Goal: Use online tool/utility: Utilize a website feature to perform a specific function

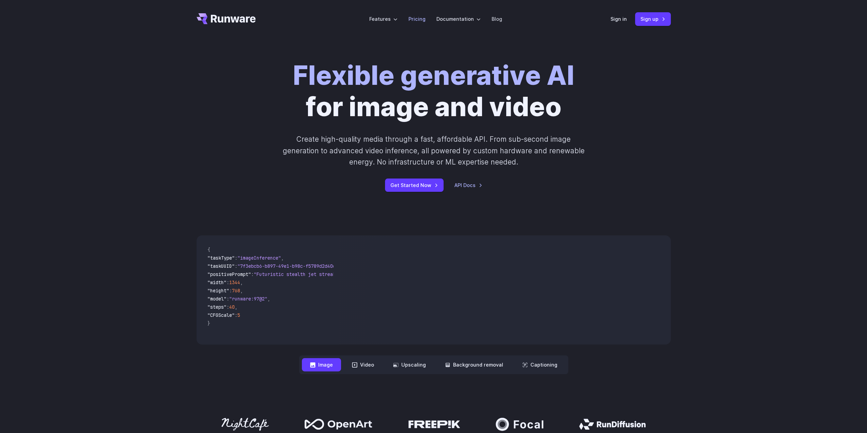
click at [413, 14] on li "Pricing" at bounding box center [417, 19] width 28 height 19
click at [413, 19] on link "Pricing" at bounding box center [416, 19] width 17 height 8
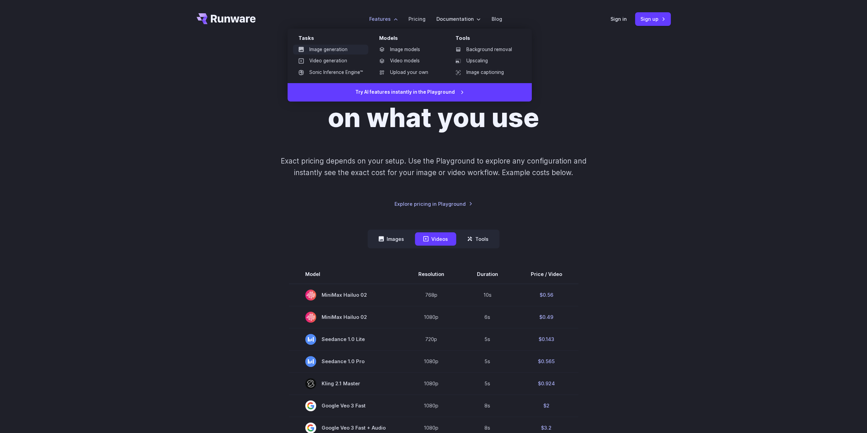
click at [319, 50] on link "Image generation" at bounding box center [330, 50] width 75 height 10
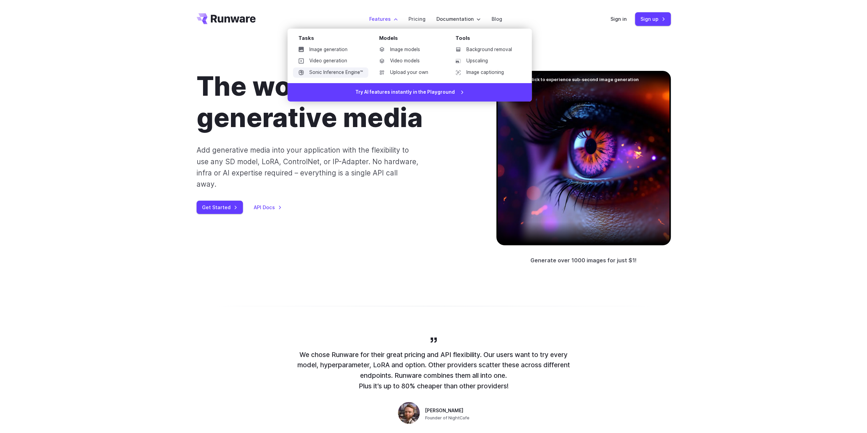
click at [320, 74] on link "Sonic Inference Engine™" at bounding box center [330, 72] width 75 height 10
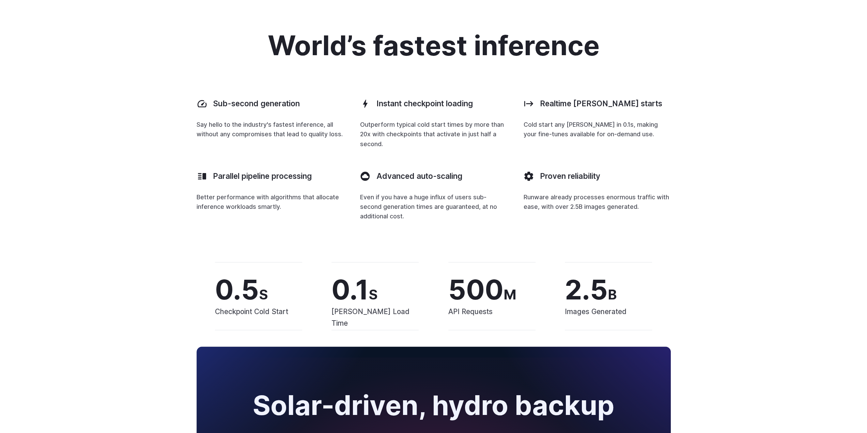
scroll to position [987, 0]
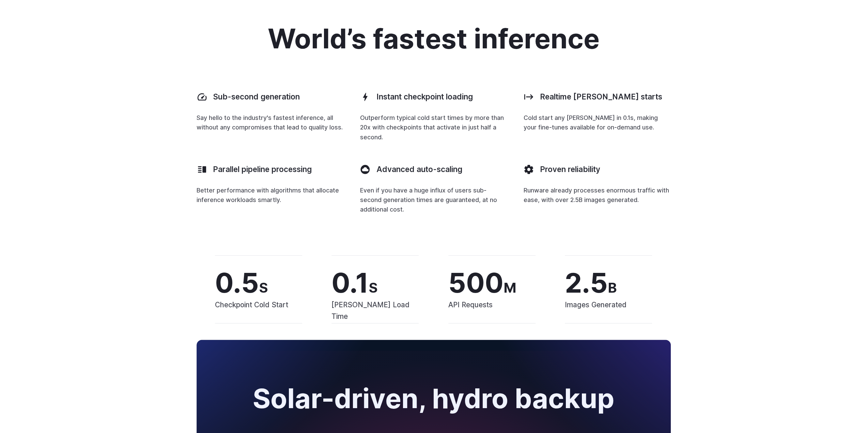
drag, startPoint x: 727, startPoint y: 247, endPoint x: 720, endPoint y: 205, distance: 41.9
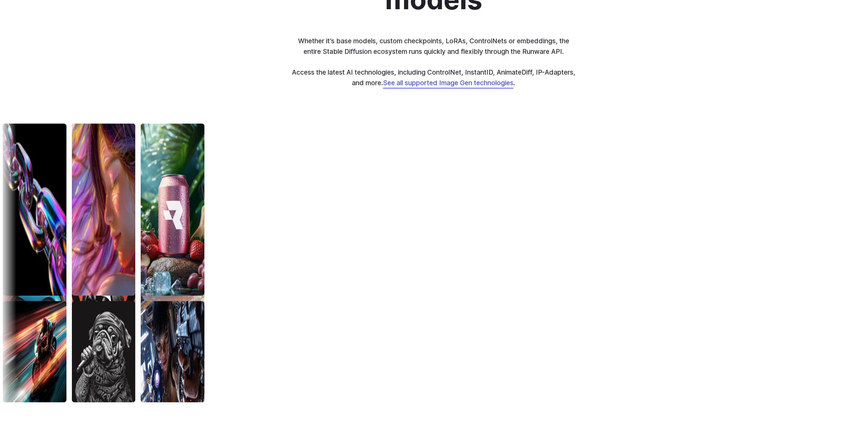
scroll to position [2013, 0]
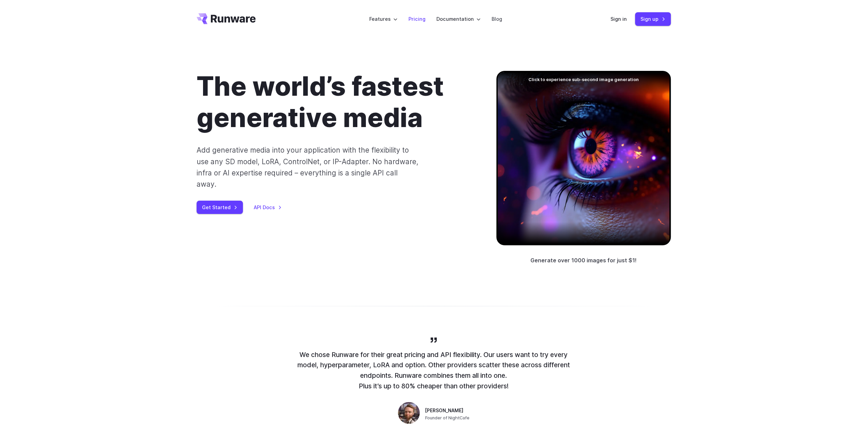
click at [421, 18] on link "Pricing" at bounding box center [416, 19] width 17 height 8
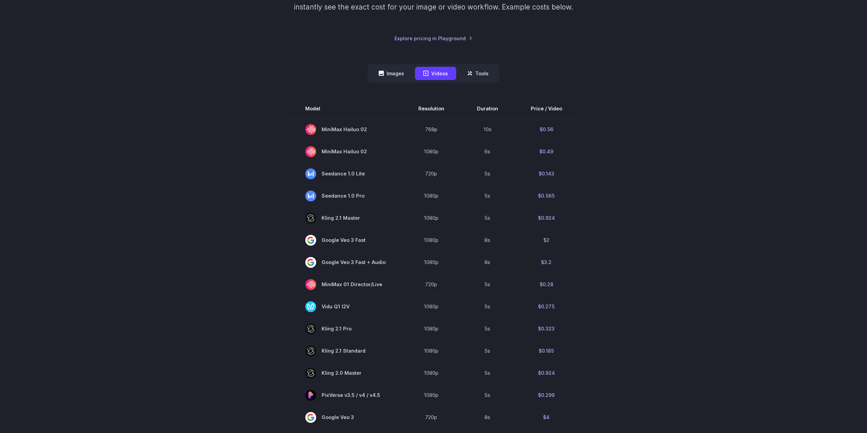
scroll to position [136, 0]
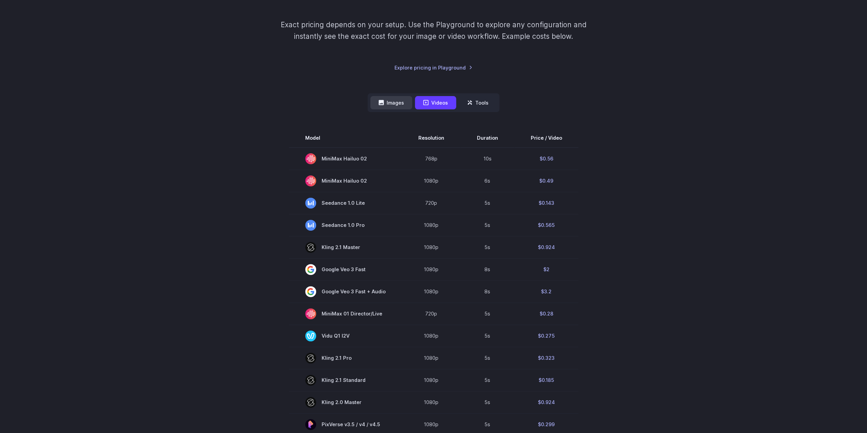
click at [392, 97] on nav "Images Videos Tools ****** ****** *****" at bounding box center [433, 102] width 132 height 19
click at [392, 99] on button "Images" at bounding box center [391, 102] width 42 height 13
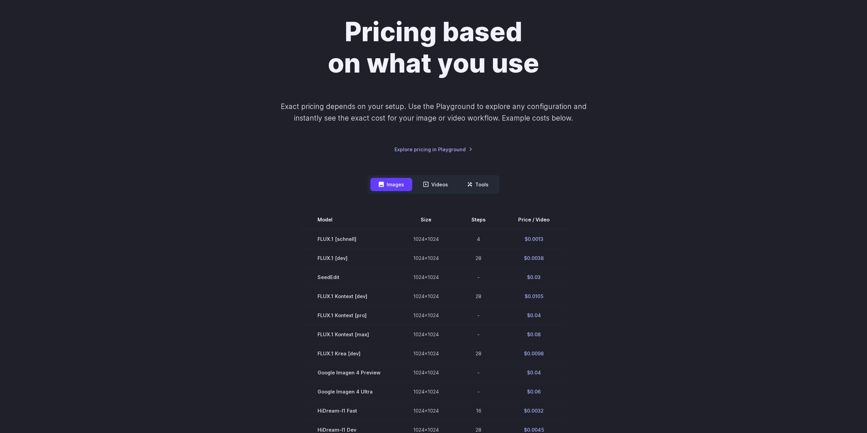
scroll to position [0, 0]
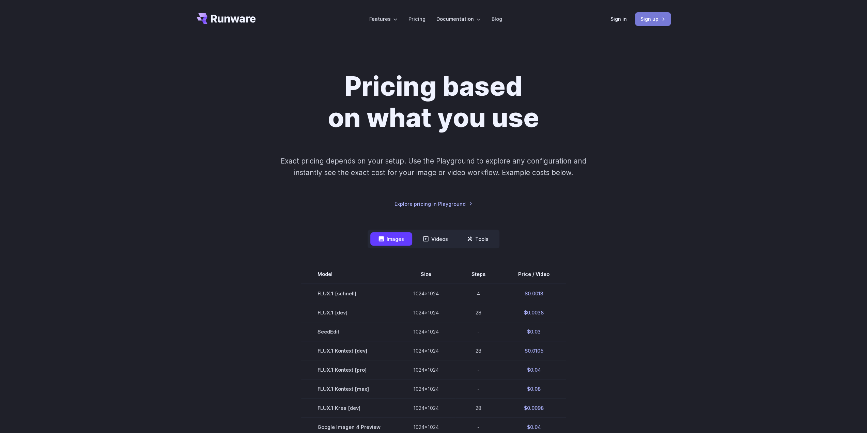
click at [648, 15] on link "Sign up" at bounding box center [653, 18] width 36 height 13
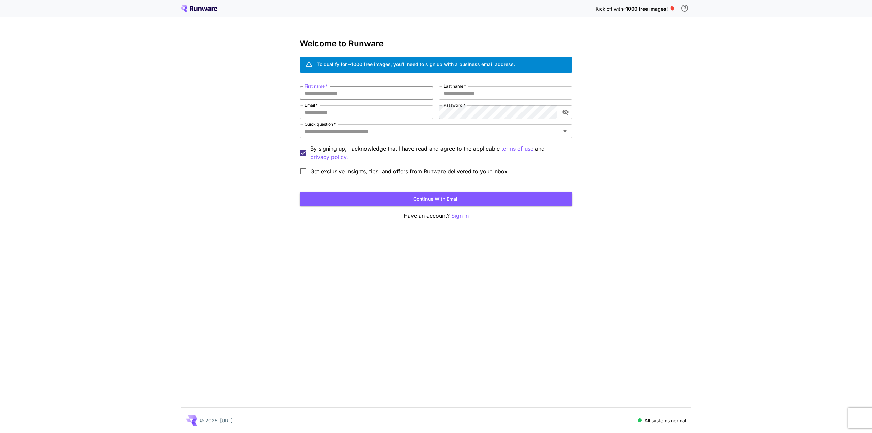
click at [341, 90] on input "First name   *" at bounding box center [366, 93] width 133 height 14
click at [0, 432] on com-1password-button at bounding box center [0, 433] width 0 height 0
type input "******"
type input "**********"
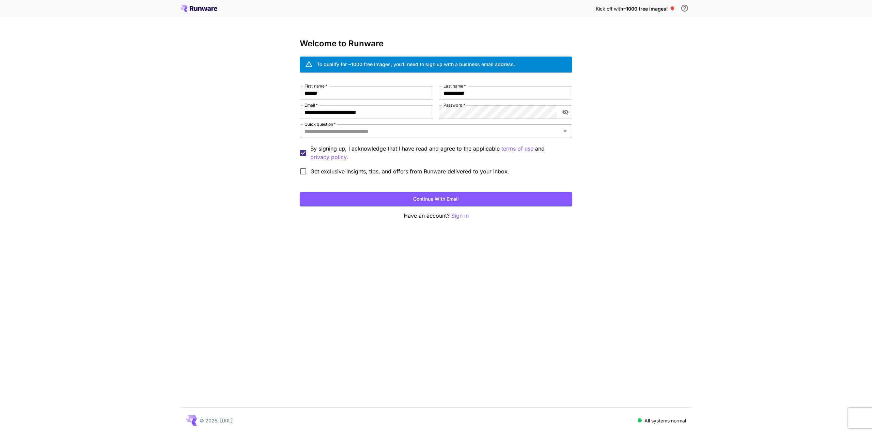
click at [379, 127] on input "Quick question   *" at bounding box center [430, 131] width 257 height 10
click at [342, 129] on input "Quick question   *" at bounding box center [430, 131] width 257 height 10
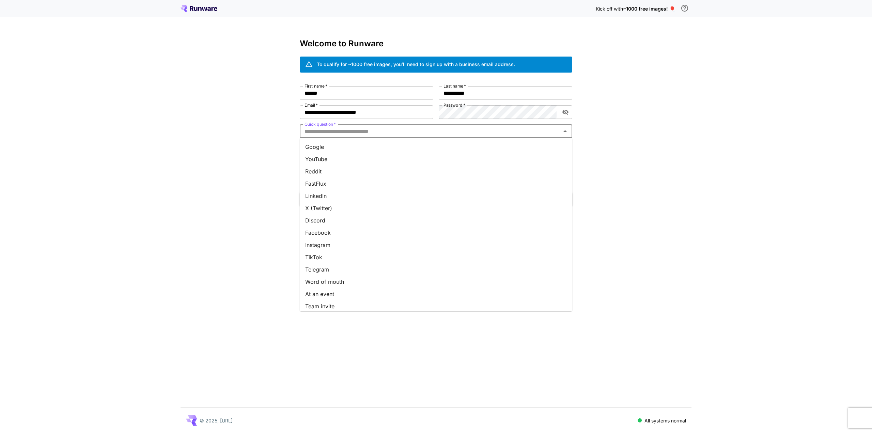
click at [326, 204] on li "X (Twitter)" at bounding box center [436, 208] width 272 height 12
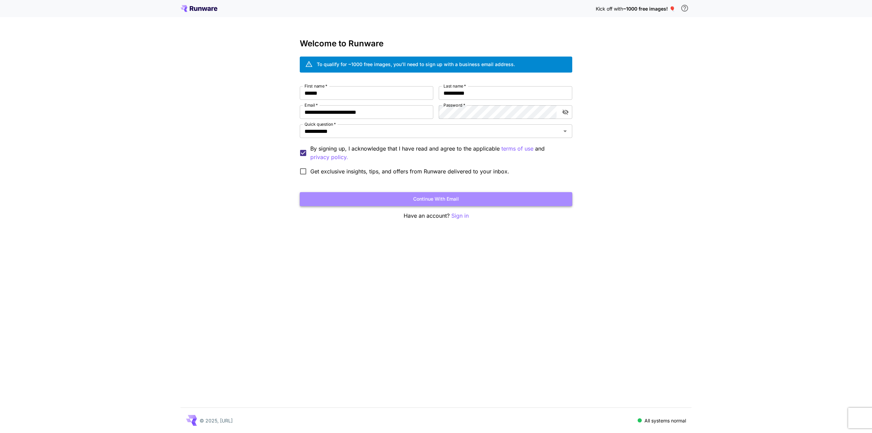
click at [369, 196] on button "Continue with email" at bounding box center [436, 199] width 272 height 14
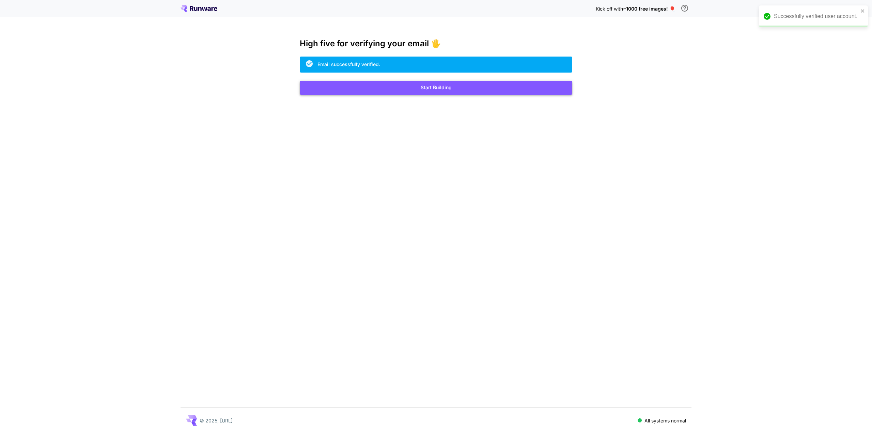
click at [443, 90] on button "Start Building" at bounding box center [436, 88] width 272 height 14
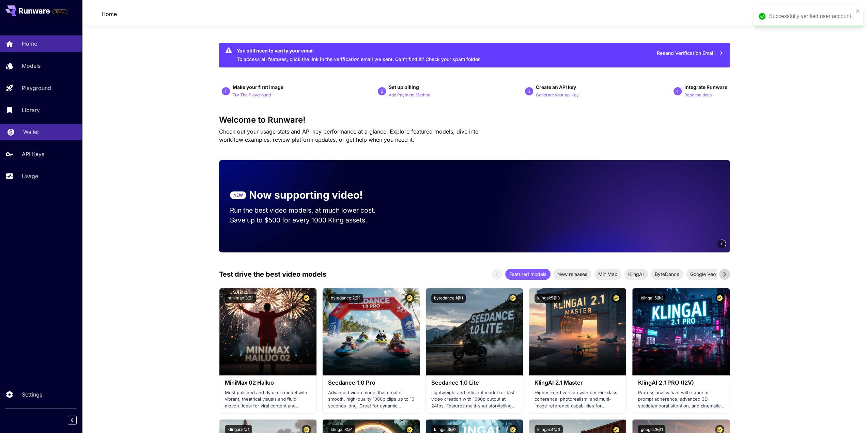
click at [38, 134] on p "Wallet" at bounding box center [31, 132] width 16 height 8
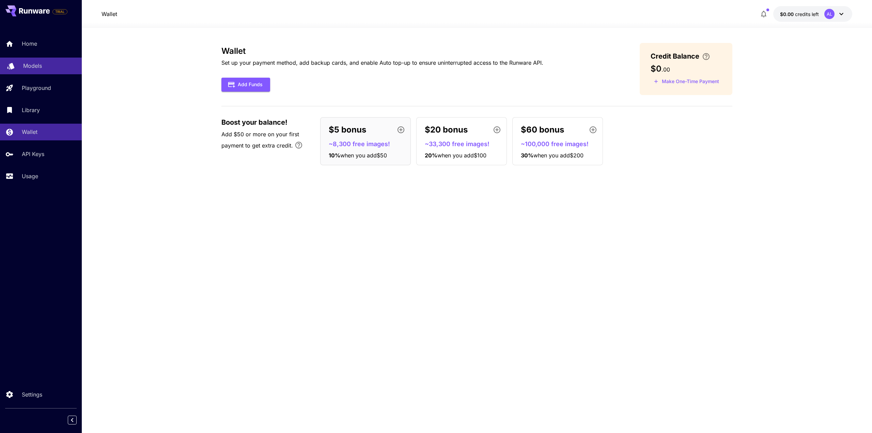
click at [28, 70] on link "Models" at bounding box center [41, 66] width 82 height 17
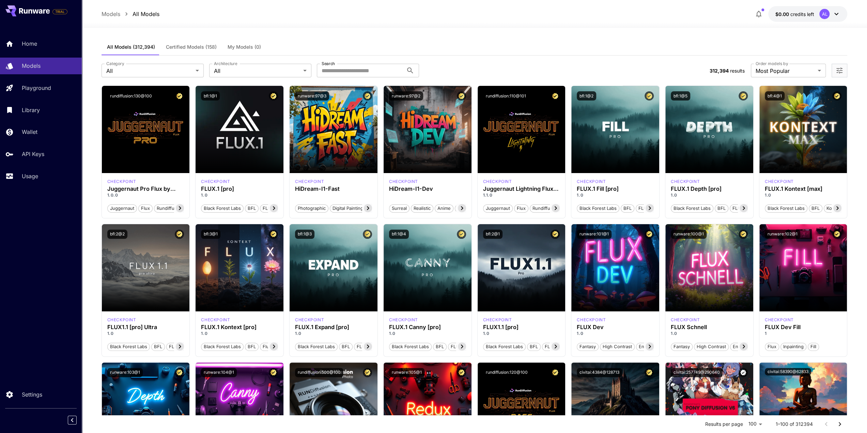
click at [169, 61] on div "**********" at bounding box center [474, 71] width 746 height 30
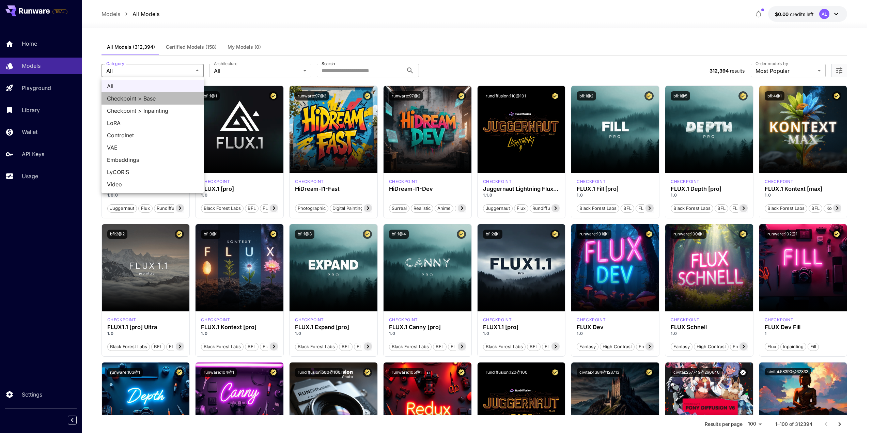
click at [166, 99] on span "Checkpoint > Base" at bounding box center [152, 98] width 91 height 8
type input "**********"
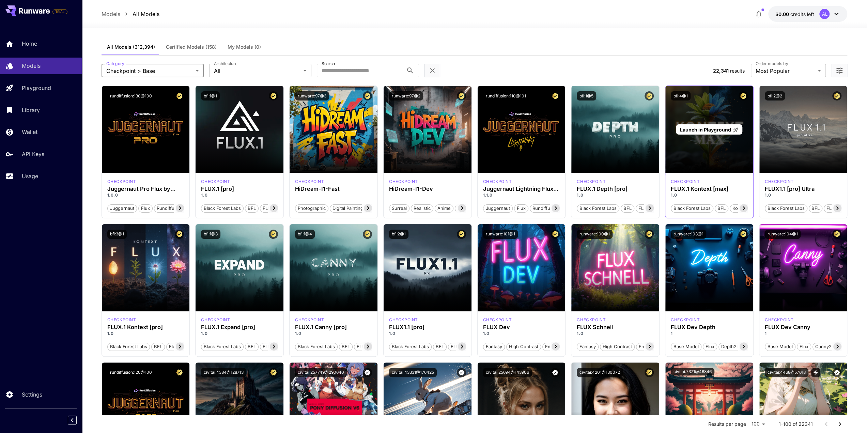
click at [707, 128] on span "Launch in Playground" at bounding box center [704, 130] width 51 height 6
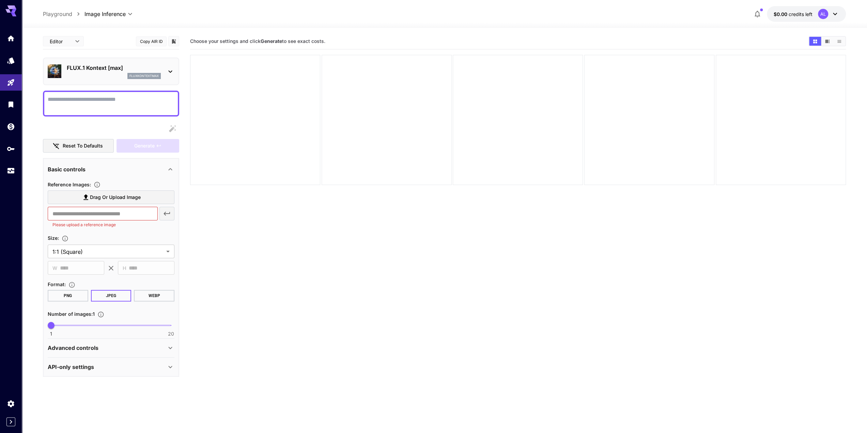
click at [75, 100] on textarea "Display cost in response" at bounding box center [111, 103] width 127 height 16
click at [65, 103] on textarea "Display cost in response" at bounding box center [111, 103] width 127 height 16
paste textarea "**********"
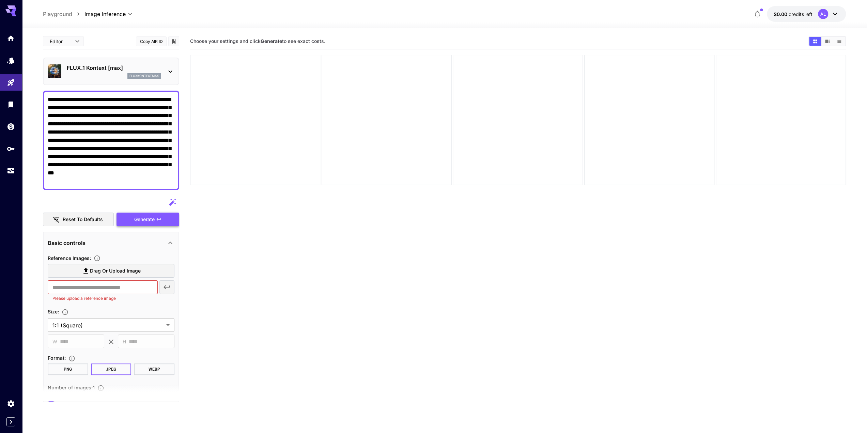
click at [142, 219] on span "Generate" at bounding box center [144, 219] width 20 height 9
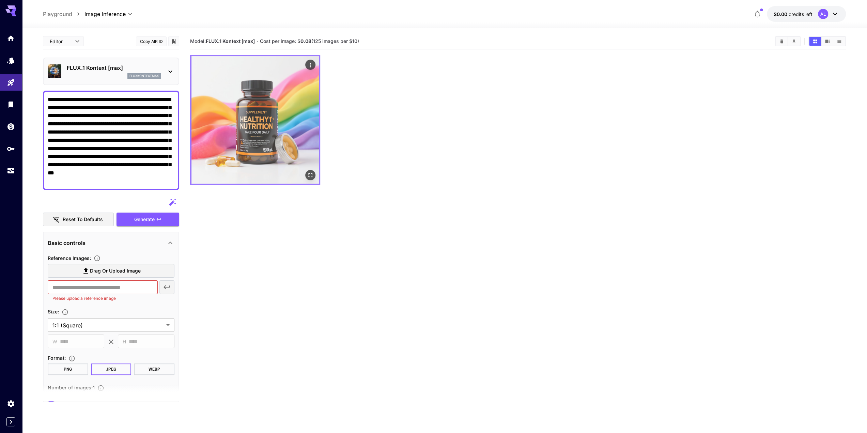
click at [261, 137] on img at bounding box center [254, 119] width 127 height 127
click at [262, 139] on img at bounding box center [254, 119] width 127 height 127
click at [311, 175] on icon "Open in fullscreen" at bounding box center [310, 175] width 7 height 7
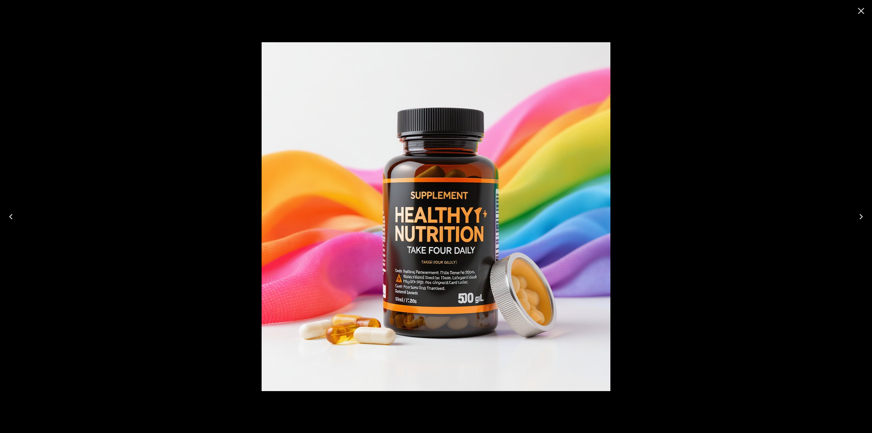
click at [868, 10] on button "Close" at bounding box center [861, 11] width 16 height 16
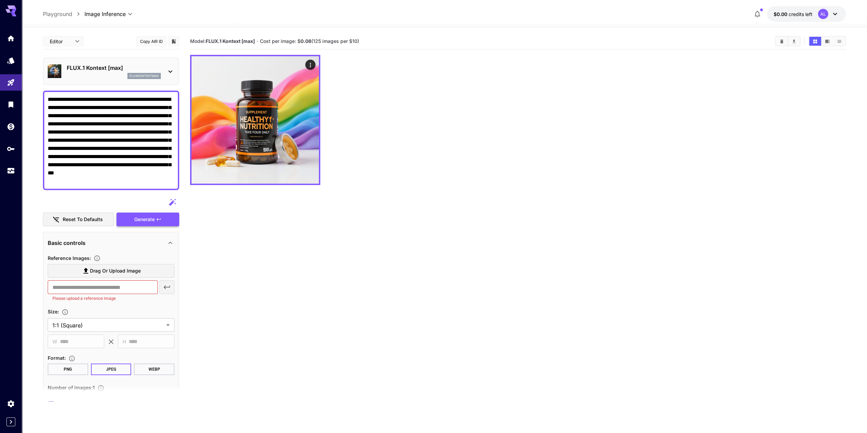
click at [142, 219] on span "Generate" at bounding box center [144, 219] width 20 height 9
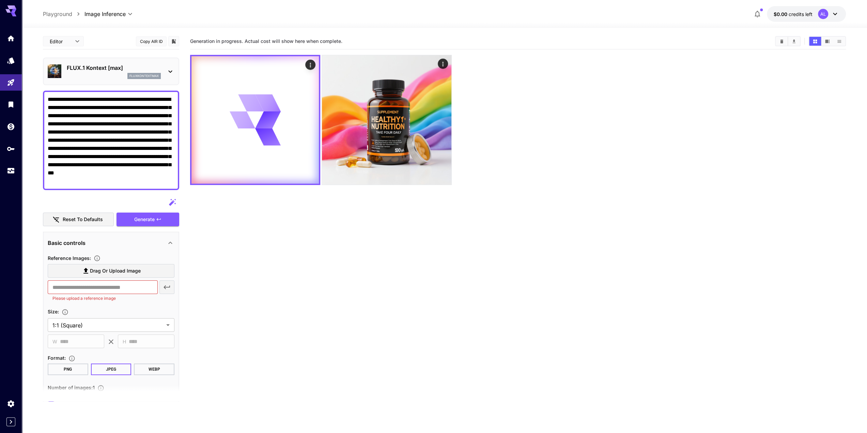
click at [156, 370] on button "WEBP" at bounding box center [154, 369] width 41 height 12
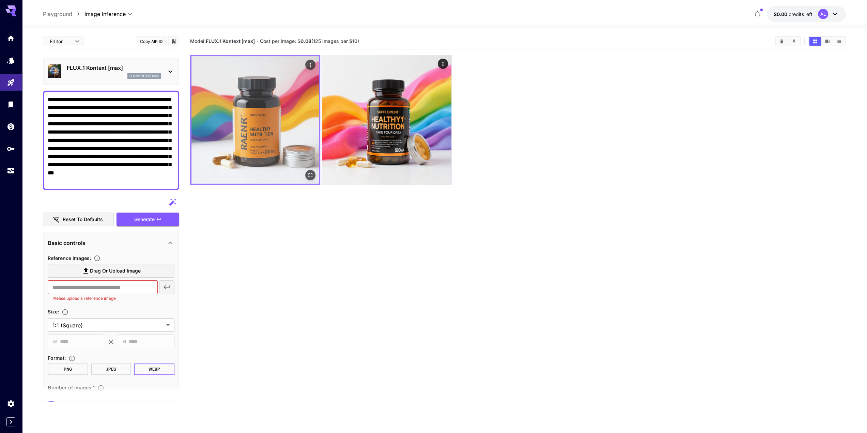
click at [267, 136] on img at bounding box center [254, 119] width 127 height 127
click at [311, 175] on icon "Open in fullscreen" at bounding box center [310, 175] width 7 height 7
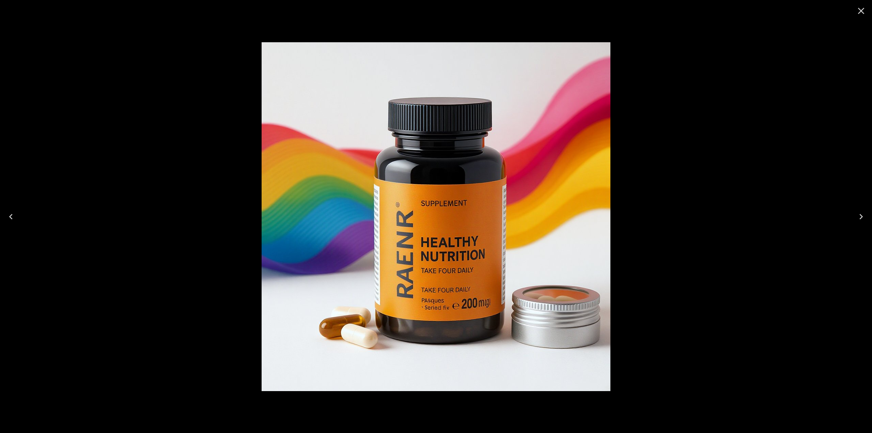
click at [863, 11] on icon "Close" at bounding box center [860, 10] width 11 height 11
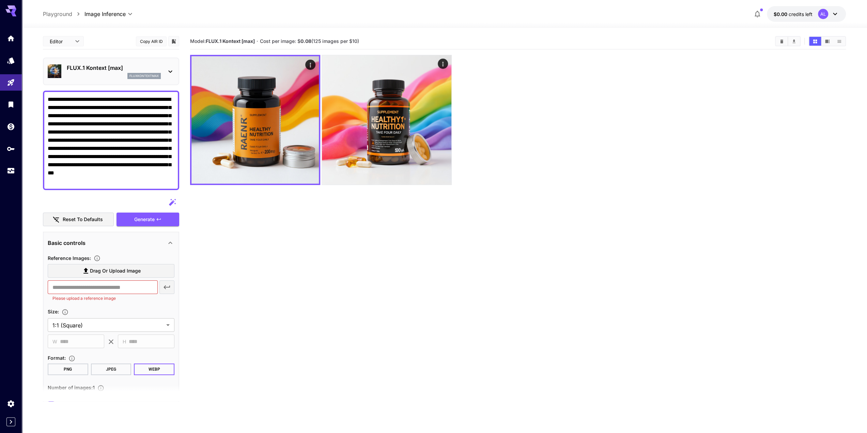
drag, startPoint x: 73, startPoint y: 115, endPoint x: 106, endPoint y: 113, distance: 33.1
click at [106, 113] on textarea "**********" at bounding box center [111, 140] width 127 height 90
drag, startPoint x: 125, startPoint y: 98, endPoint x: 141, endPoint y: 98, distance: 15.7
click at [141, 98] on textarea "**********" at bounding box center [111, 140] width 127 height 90
drag, startPoint x: 89, startPoint y: 115, endPoint x: 93, endPoint y: 130, distance: 16.2
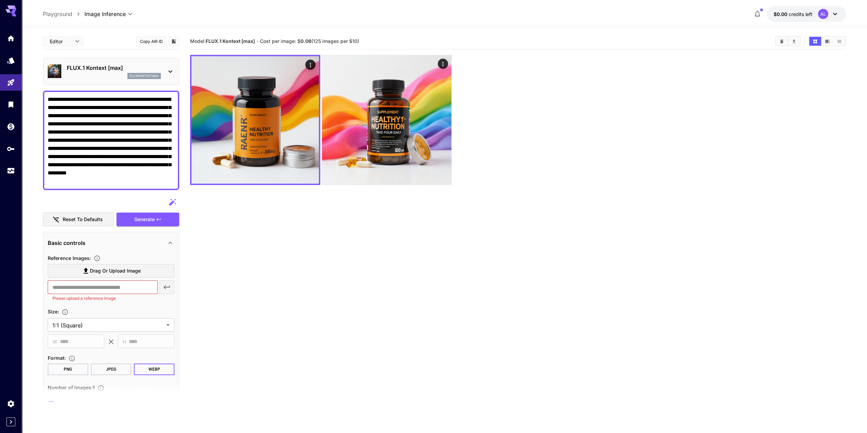
click at [89, 115] on textarea "**********" at bounding box center [111, 140] width 127 height 90
click at [136, 218] on span "Generate" at bounding box center [144, 219] width 20 height 9
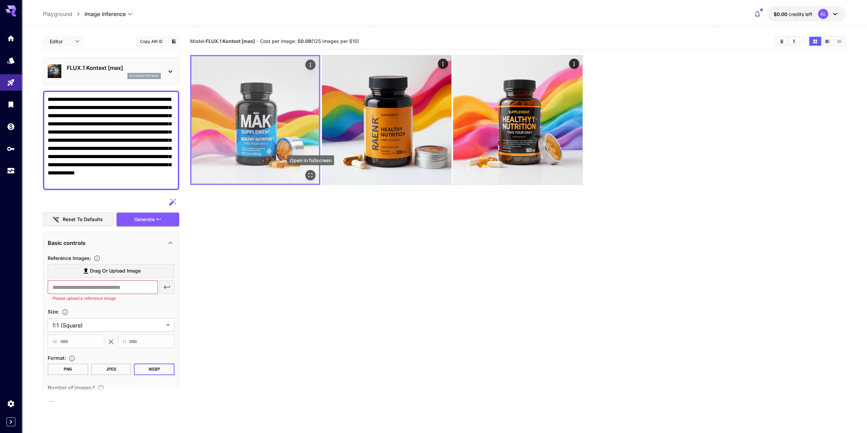
click at [309, 175] on icon "Open in fullscreen" at bounding box center [310, 175] width 7 height 7
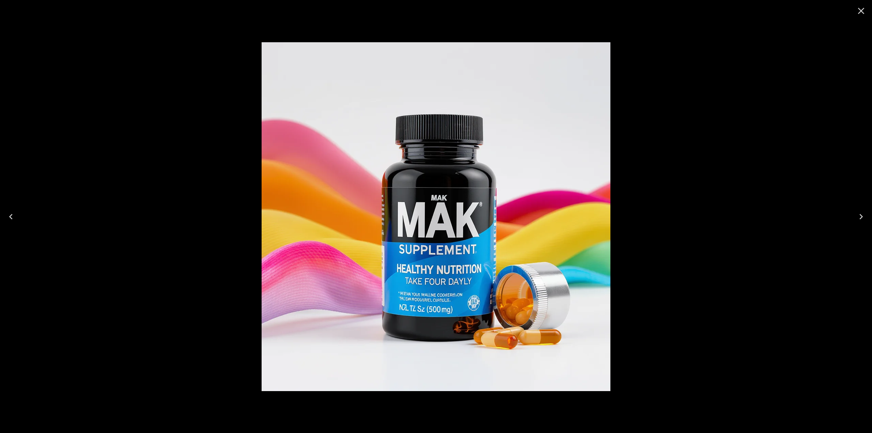
click at [864, 12] on icon "Close" at bounding box center [860, 10] width 11 height 11
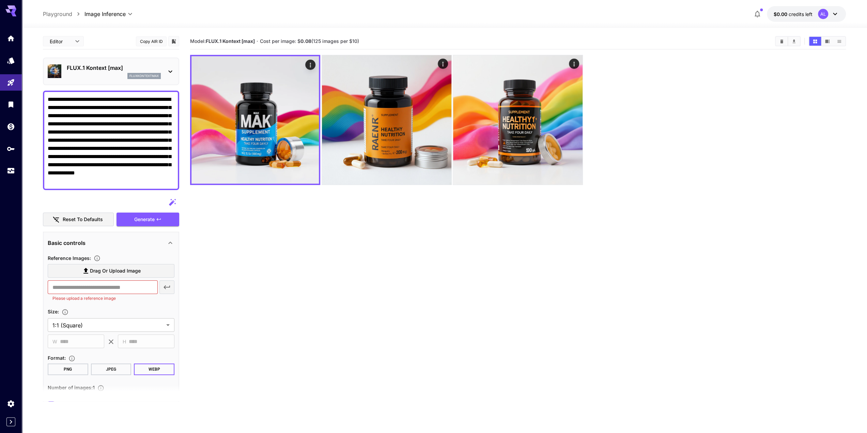
drag, startPoint x: 140, startPoint y: 130, endPoint x: 165, endPoint y: 182, distance: 57.9
click at [168, 184] on textarea "**********" at bounding box center [111, 140] width 127 height 90
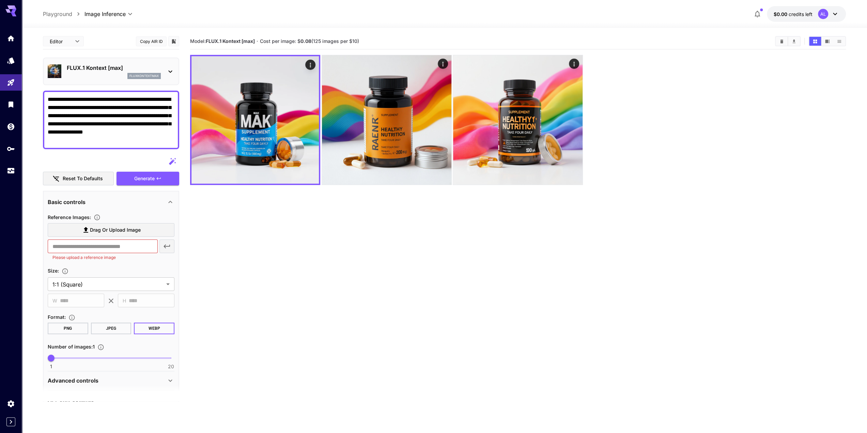
click at [48, 139] on div "**********" at bounding box center [111, 120] width 136 height 59
click at [49, 139] on textarea "**********" at bounding box center [111, 119] width 127 height 49
type textarea "**********"
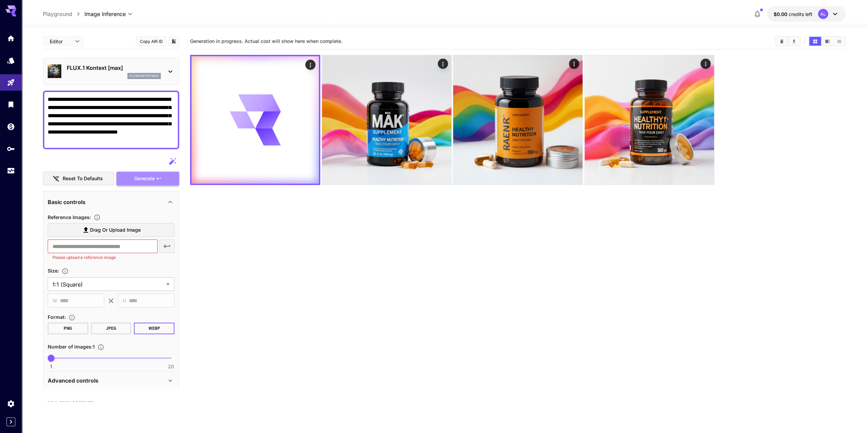
click at [159, 175] on button "Generate" at bounding box center [147, 179] width 63 height 14
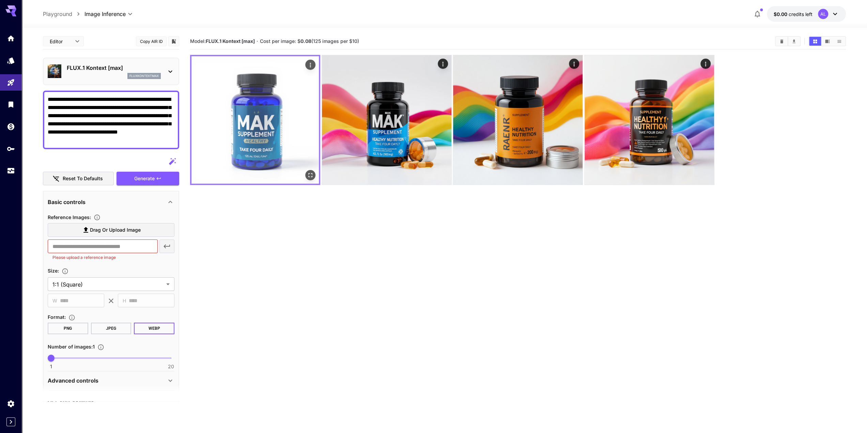
click at [254, 94] on img at bounding box center [254, 119] width 127 height 127
click at [310, 174] on icon "Open in fullscreen" at bounding box center [310, 175] width 7 height 7
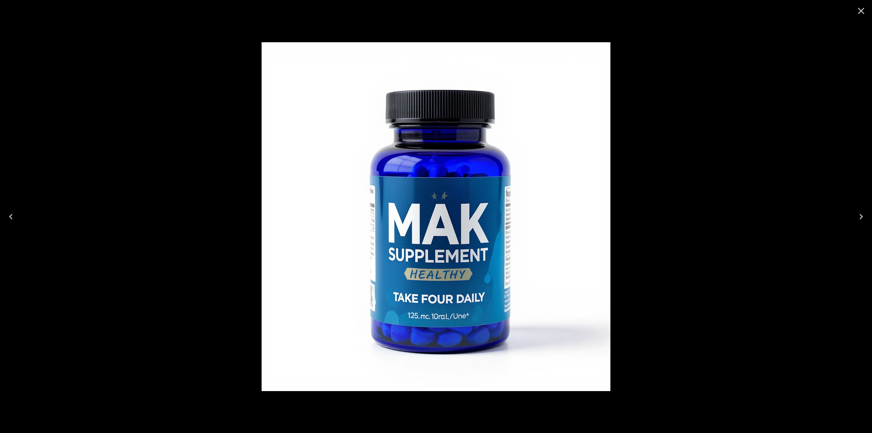
click at [860, 5] on button "Close" at bounding box center [861, 11] width 16 height 16
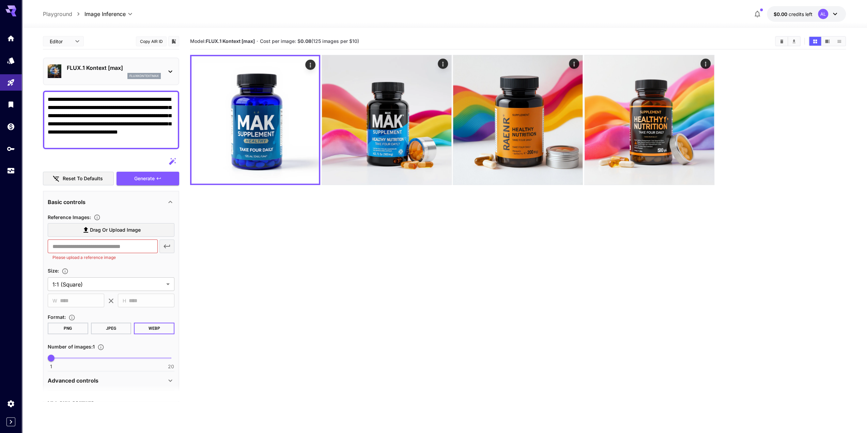
click at [840, 12] on button "$0.00 credits left AL" at bounding box center [805, 14] width 79 height 16
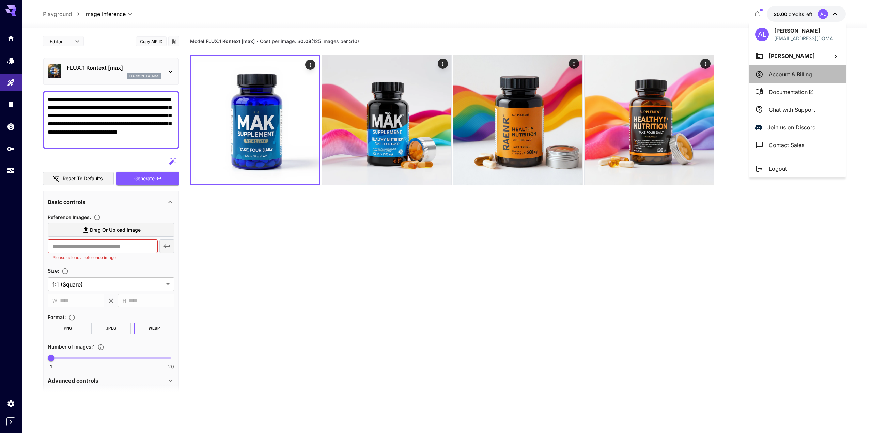
click at [791, 71] on p "Account & Billing" at bounding box center [790, 74] width 43 height 8
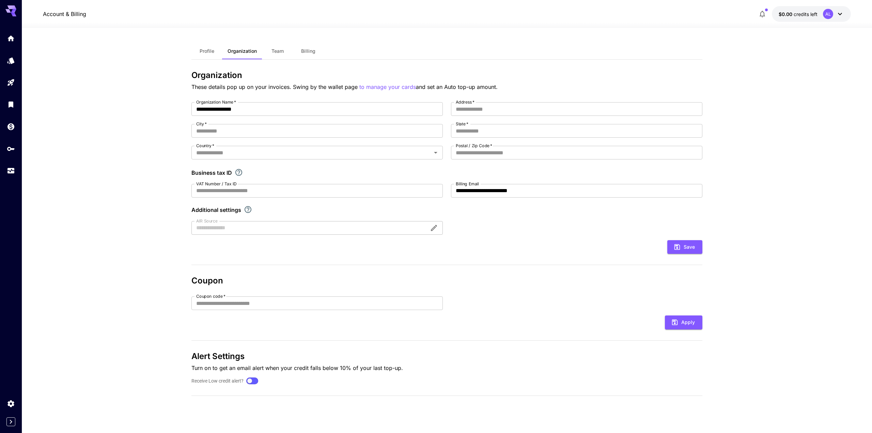
click at [308, 51] on span "Billing" at bounding box center [308, 51] width 14 height 6
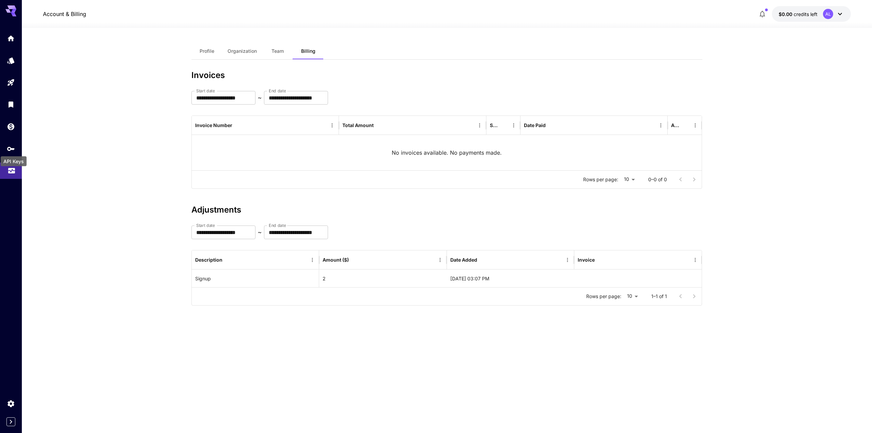
click at [9, 169] on icon "Usage" at bounding box center [11, 167] width 7 height 3
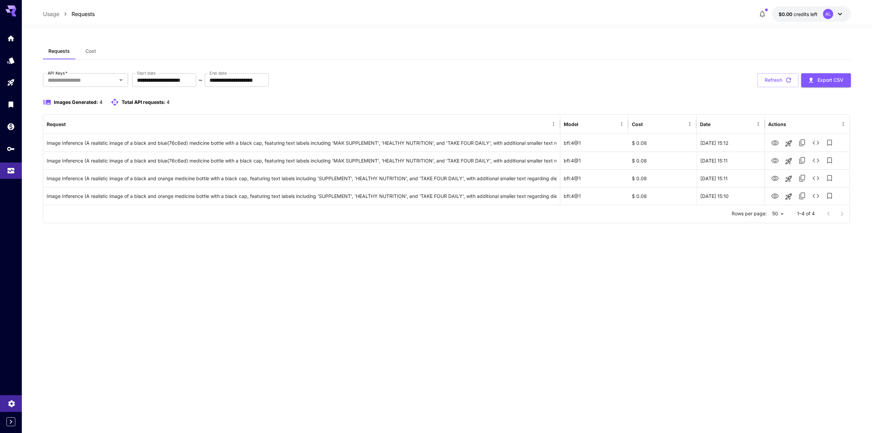
click at [16, 404] on link at bounding box center [11, 403] width 22 height 17
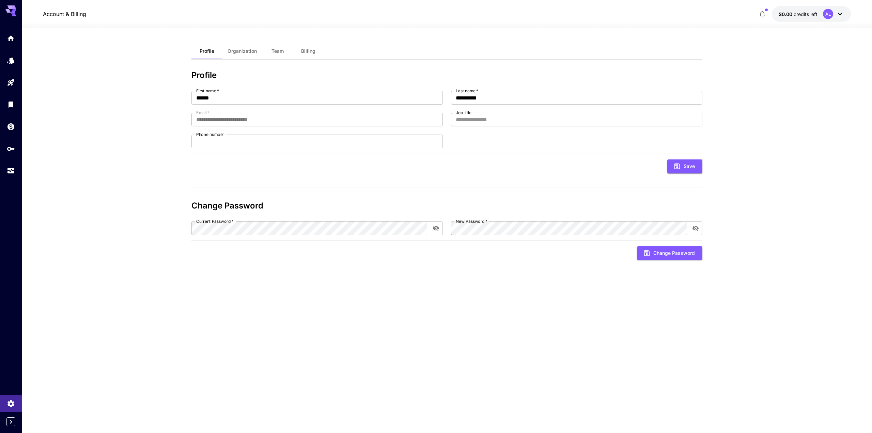
click at [252, 49] on span "Organization" at bounding box center [241, 51] width 29 height 6
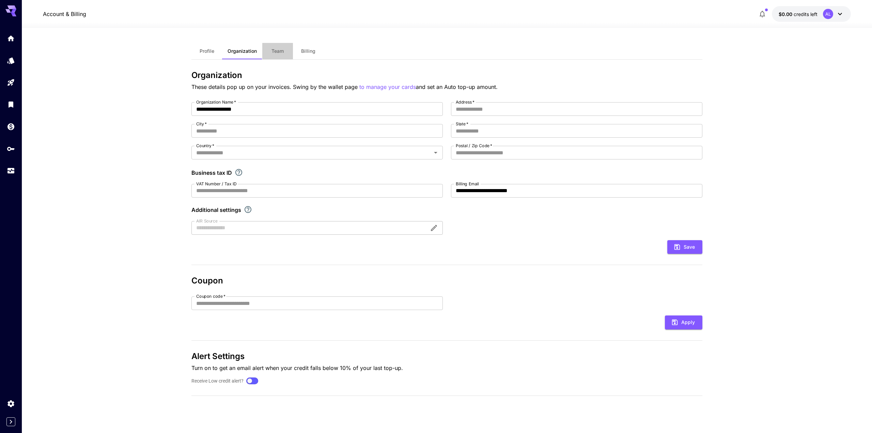
click at [278, 51] on span "Team" at bounding box center [277, 51] width 12 height 6
drag, startPoint x: 759, startPoint y: 35, endPoint x: 755, endPoint y: 35, distance: 4.8
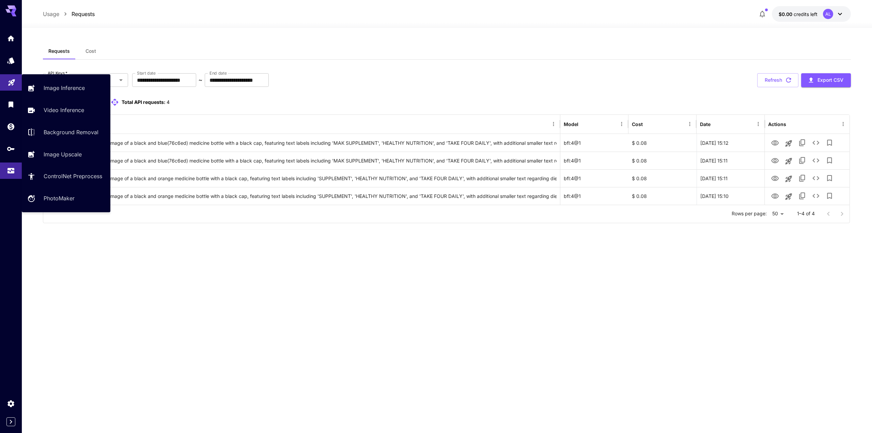
click at [11, 87] on link at bounding box center [11, 82] width 22 height 17
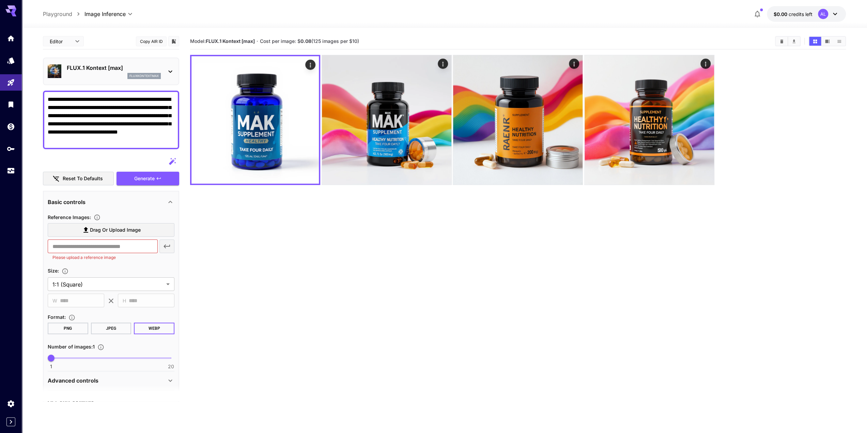
click at [261, 292] on section "Model: FLUX.1 Kontext [max] · Cost per image: $ 0.08 (125 images per $10)" at bounding box center [517, 249] width 655 height 433
click at [149, 139] on textarea "**********" at bounding box center [111, 119] width 127 height 49
paste textarea "**********"
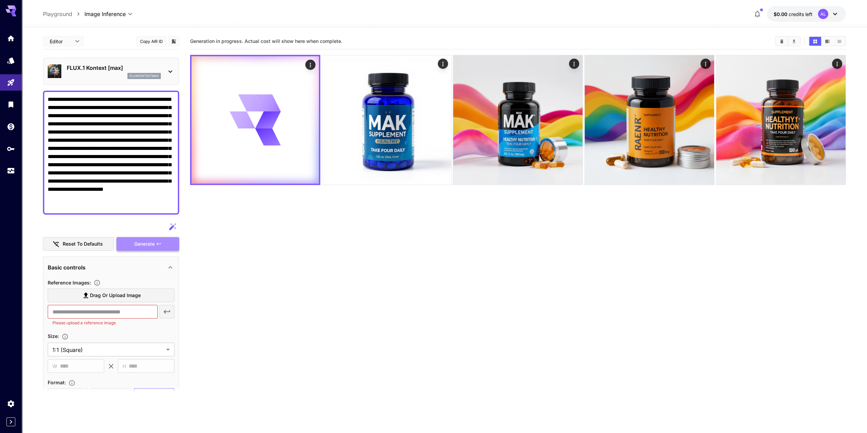
click at [153, 242] on span "Generate" at bounding box center [144, 244] width 20 height 9
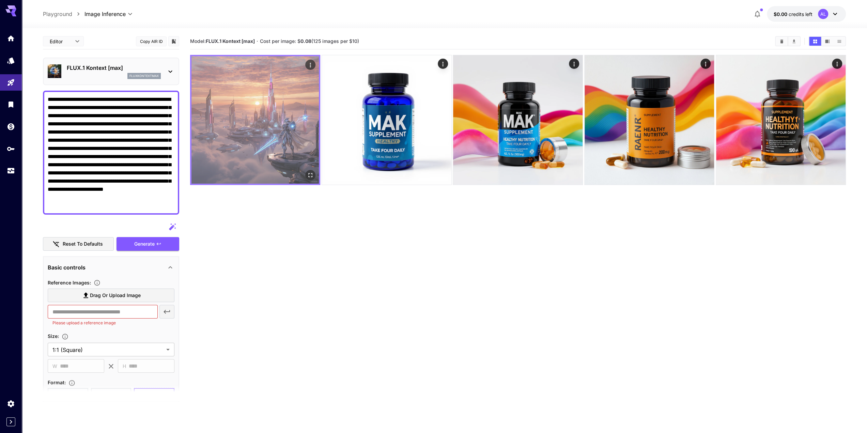
click at [274, 100] on img at bounding box center [254, 119] width 127 height 127
click at [311, 175] on icon "Open in fullscreen" at bounding box center [310, 175] width 7 height 7
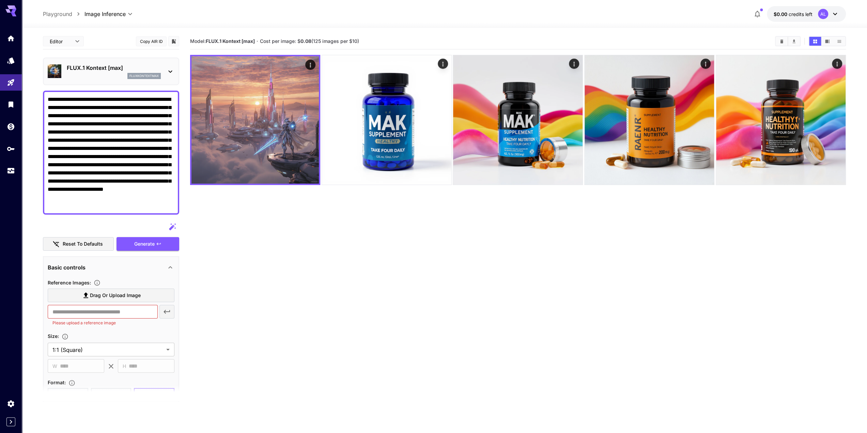
click at [120, 207] on textarea "**********" at bounding box center [111, 152] width 127 height 114
paste textarea
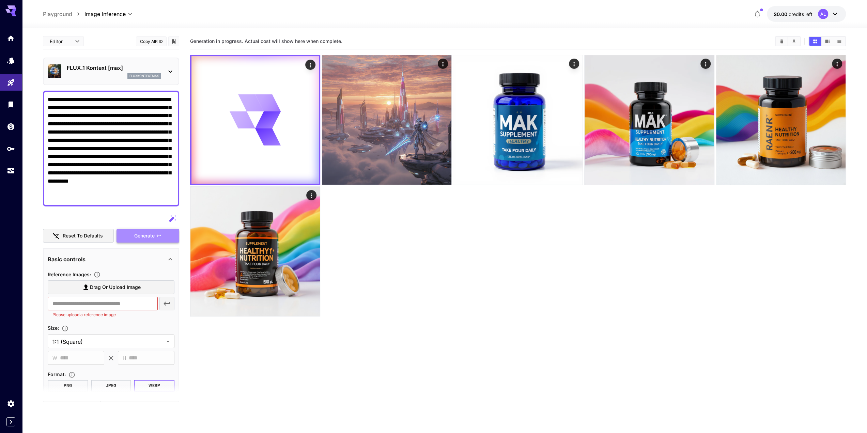
click at [140, 237] on span "Generate" at bounding box center [144, 236] width 20 height 9
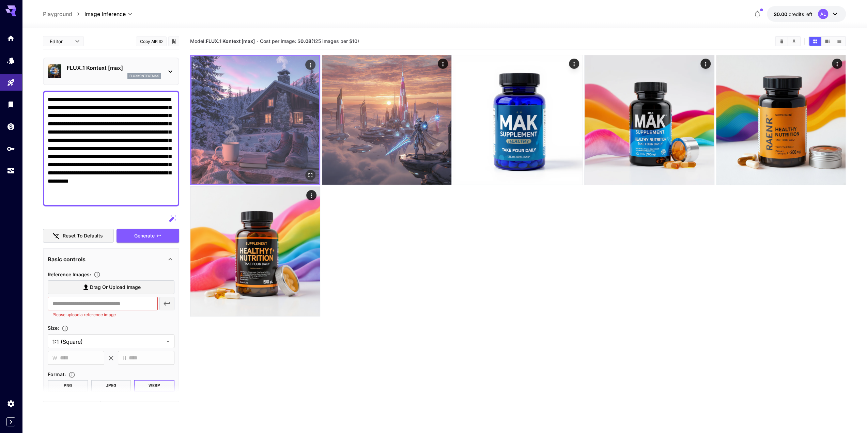
click at [285, 114] on img at bounding box center [254, 119] width 127 height 127
click at [312, 176] on icon "Open in fullscreen" at bounding box center [311, 175] width 4 height 4
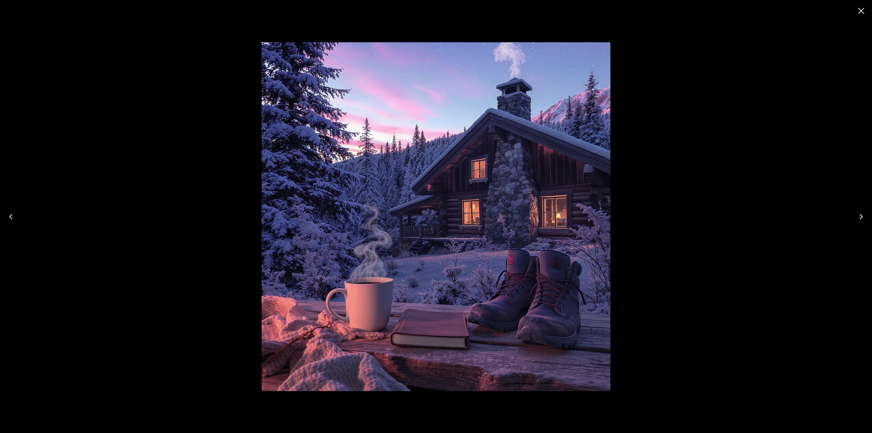
click at [864, 16] on icon "Close" at bounding box center [860, 10] width 11 height 11
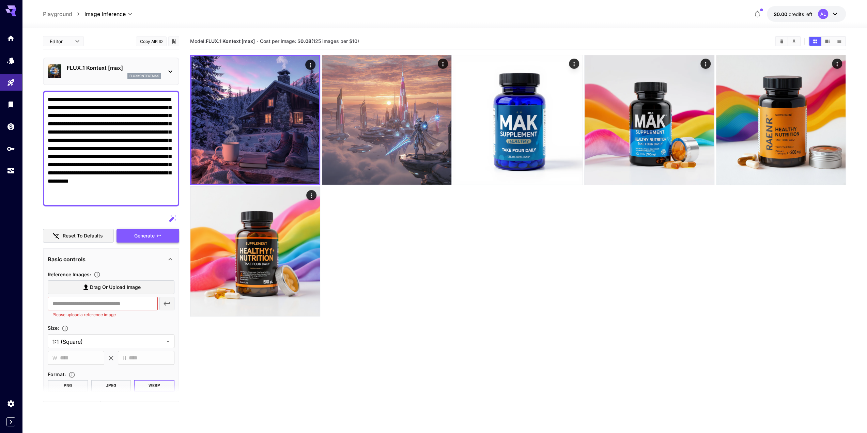
click at [143, 235] on span "Generate" at bounding box center [144, 236] width 20 height 9
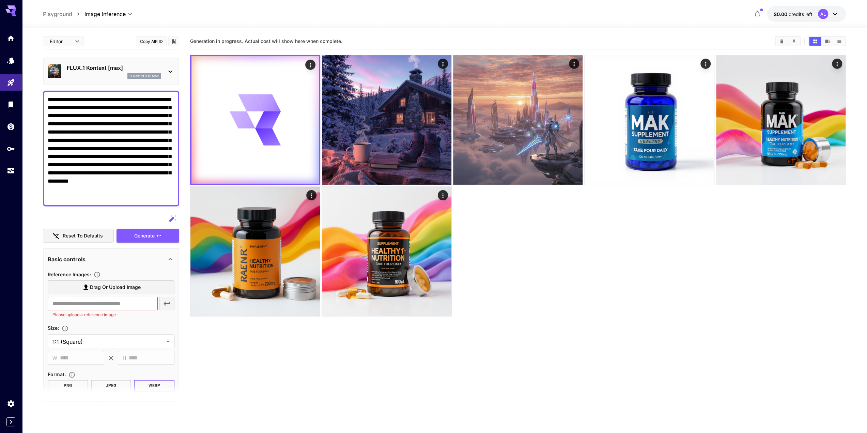
drag, startPoint x: 91, startPoint y: 99, endPoint x: 124, endPoint y: 99, distance: 33.4
click at [124, 99] on textarea "**********" at bounding box center [111, 148] width 127 height 106
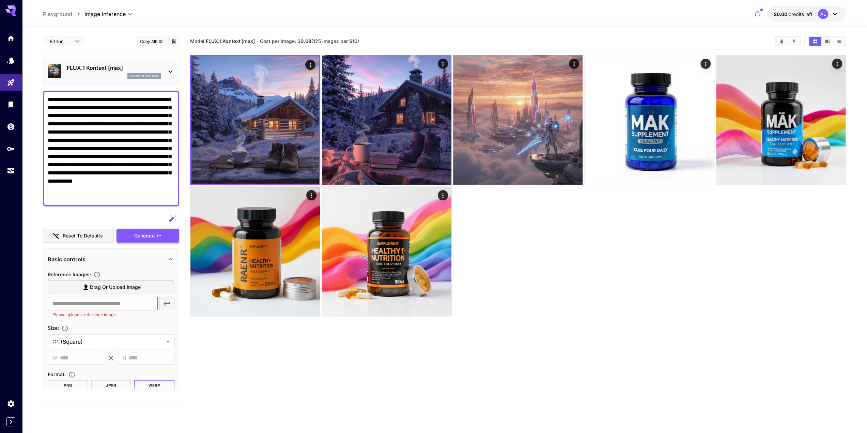
click at [141, 237] on span "Generate" at bounding box center [144, 236] width 20 height 9
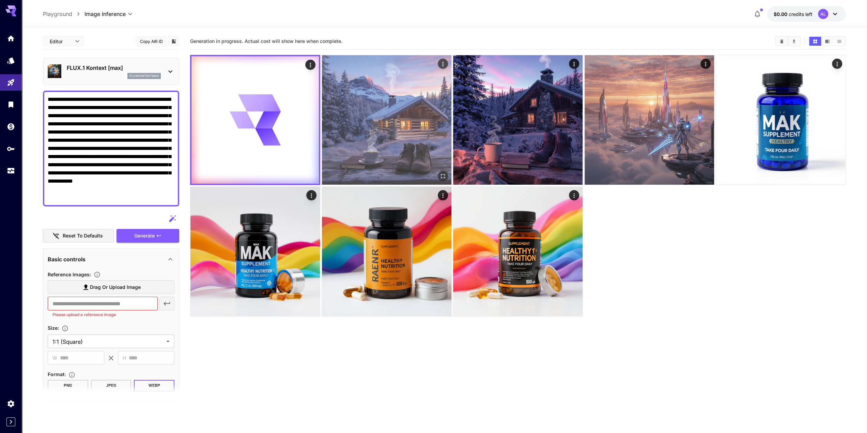
click at [414, 123] on img at bounding box center [386, 119] width 129 height 129
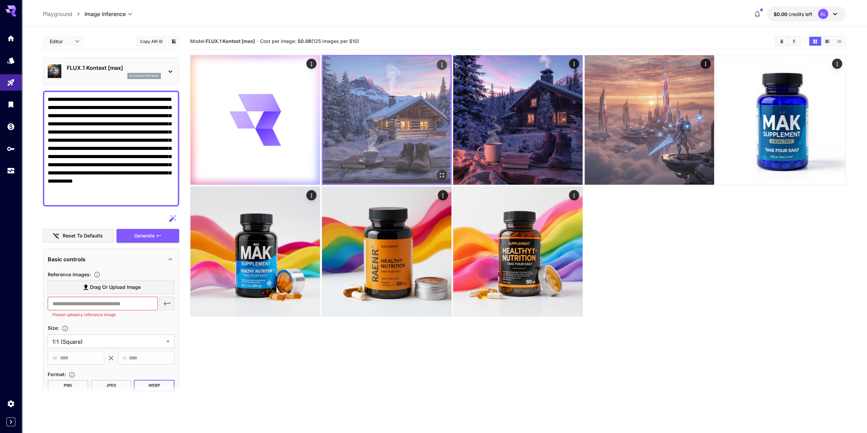
click at [418, 127] on img at bounding box center [386, 119] width 127 height 127
click at [438, 175] on icon "Open in fullscreen" at bounding box center [441, 175] width 7 height 7
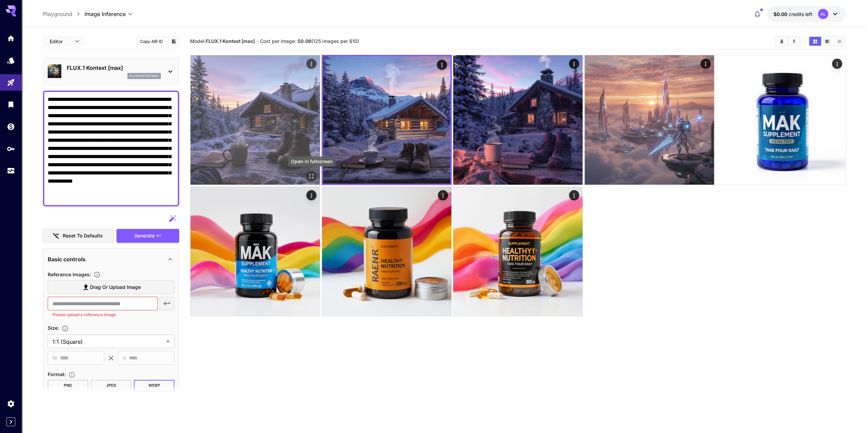
click at [314, 178] on icon "Open in fullscreen" at bounding box center [311, 176] width 7 height 7
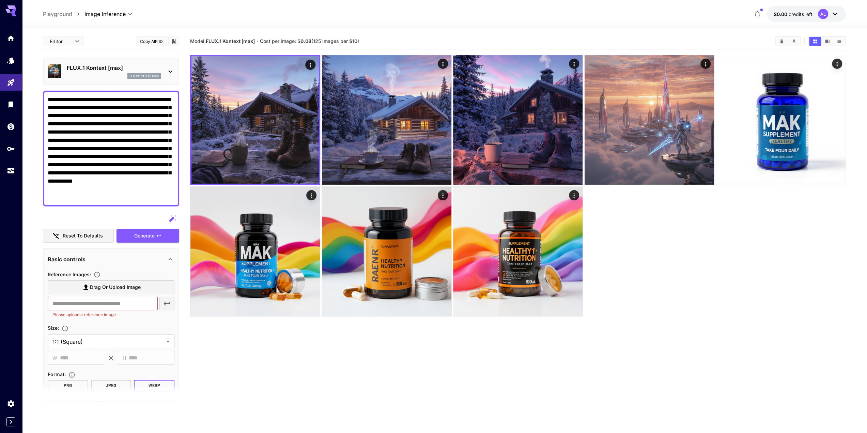
drag, startPoint x: 143, startPoint y: 102, endPoint x: 144, endPoint y: 204, distance: 101.1
click at [145, 203] on div "**********" at bounding box center [111, 149] width 136 height 116
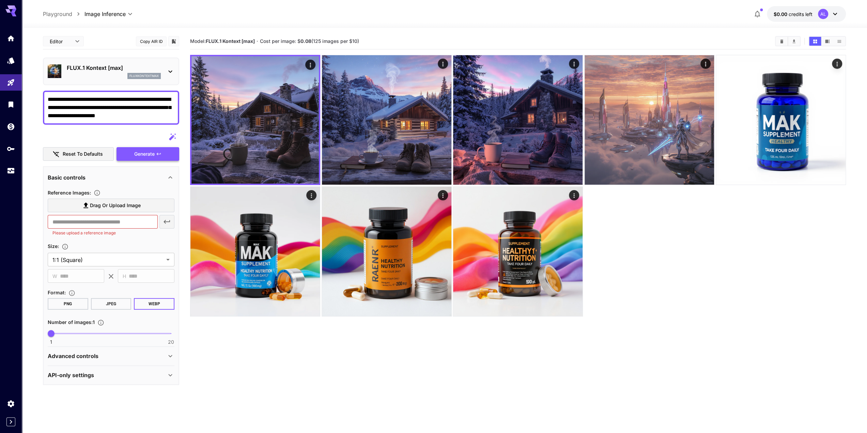
click at [129, 152] on button "Generate" at bounding box center [147, 154] width 63 height 14
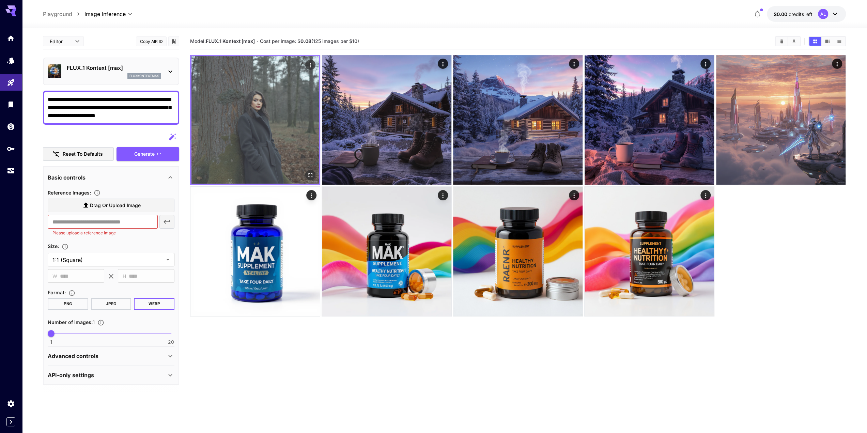
click at [313, 174] on icon "Open in fullscreen" at bounding box center [310, 175] width 7 height 7
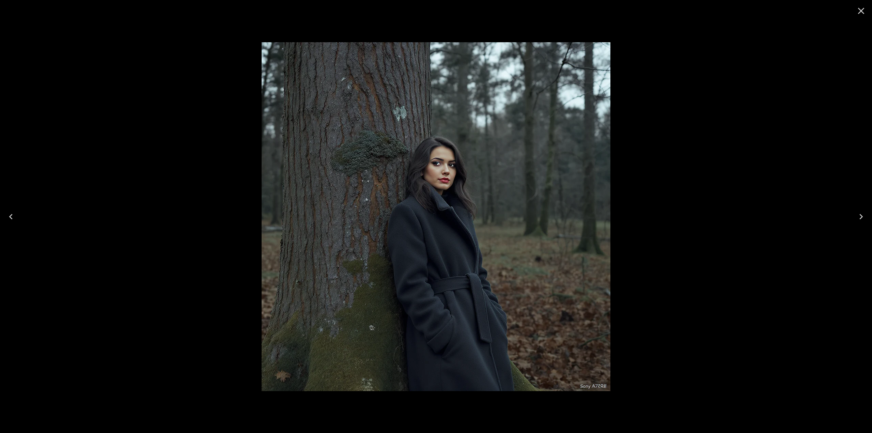
click at [857, 12] on icon "Close" at bounding box center [860, 10] width 11 height 11
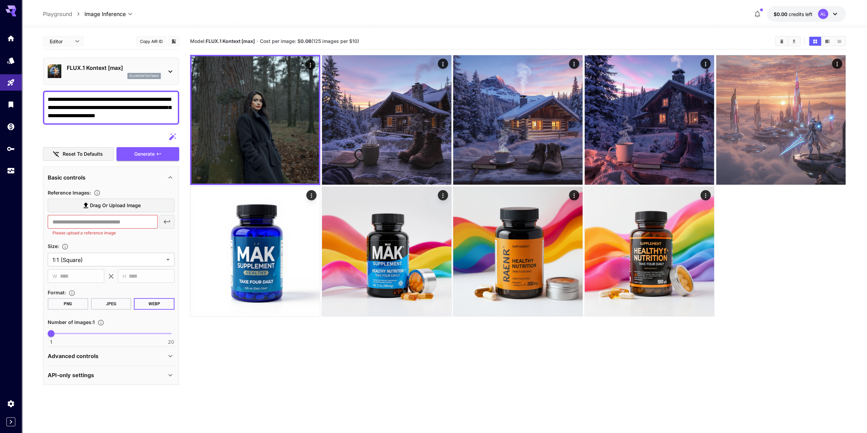
drag, startPoint x: 93, startPoint y: 100, endPoint x: 115, endPoint y: 100, distance: 22.5
click at [115, 100] on textarea "**********" at bounding box center [111, 107] width 127 height 25
type textarea "**********"
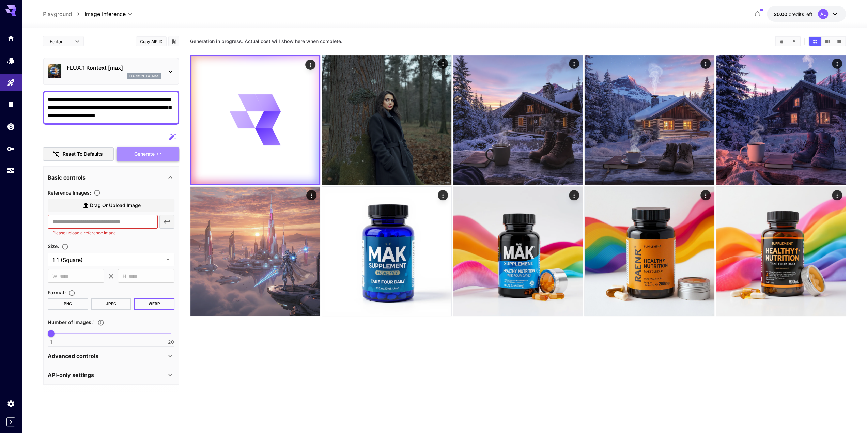
click at [141, 155] on span "Generate" at bounding box center [144, 154] width 20 height 9
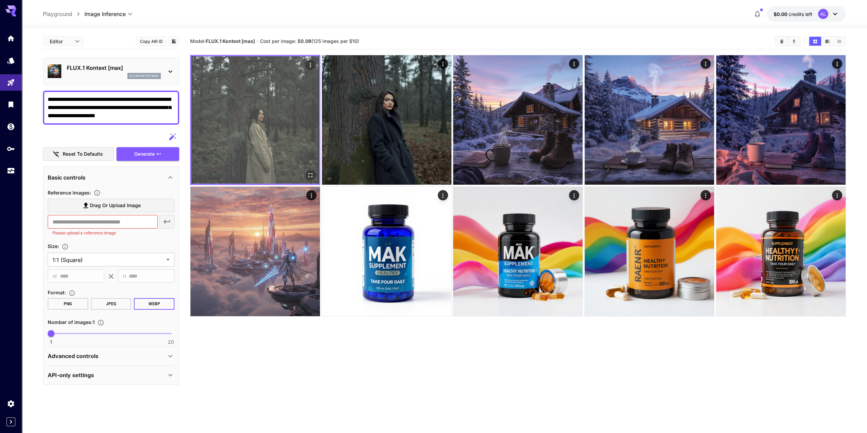
click at [291, 118] on img at bounding box center [254, 119] width 127 height 127
click at [309, 172] on icon "Open in fullscreen" at bounding box center [310, 175] width 7 height 7
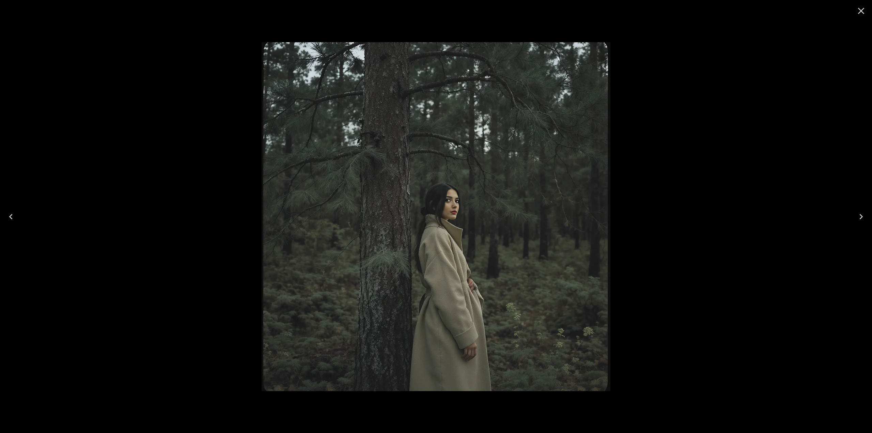
click at [861, 15] on icon "Close" at bounding box center [860, 10] width 11 height 11
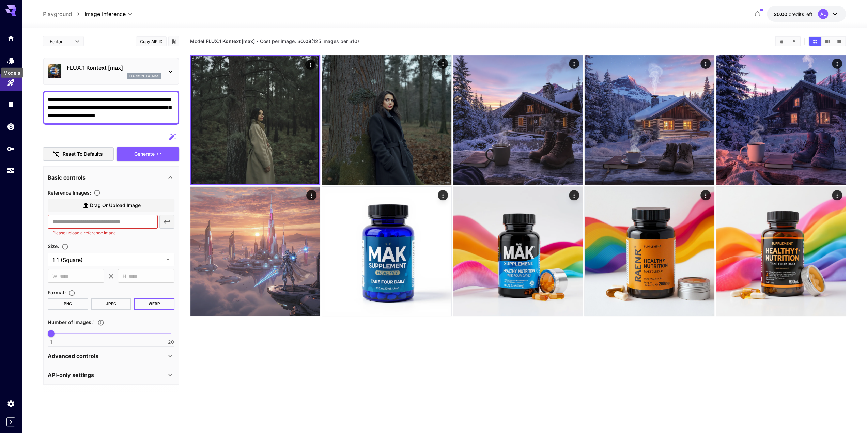
click at [12, 62] on icon "Models" at bounding box center [11, 58] width 8 height 8
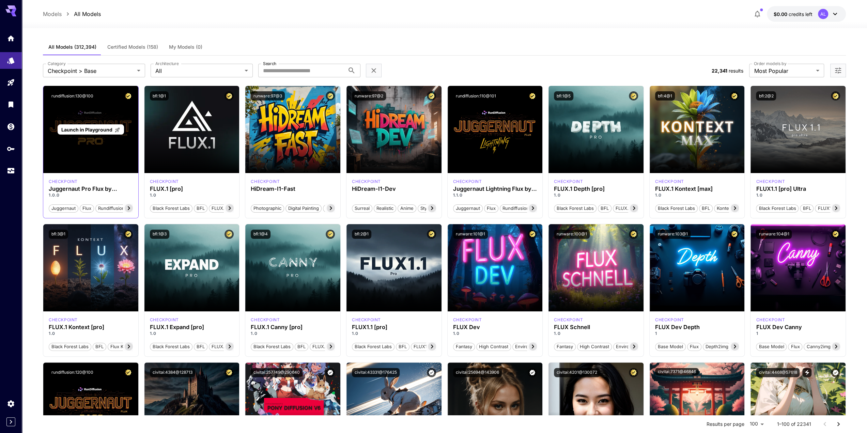
click at [89, 130] on span "Launch in Playground" at bounding box center [86, 130] width 51 height 6
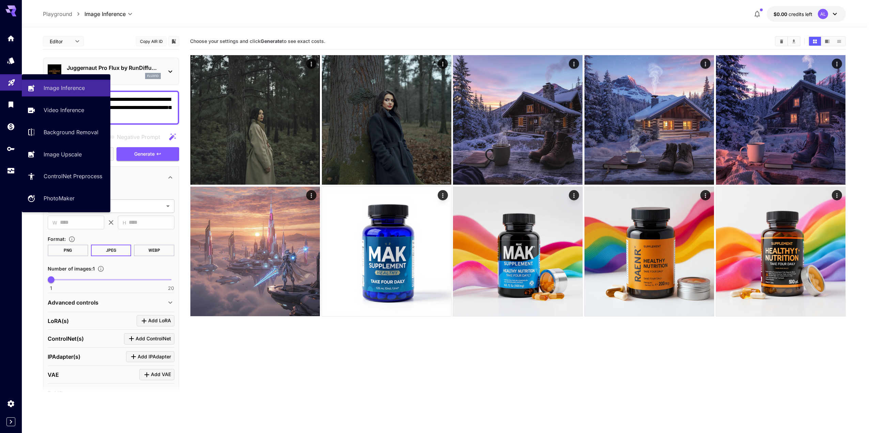
click at [8, 84] on icon "Playground" at bounding box center [11, 81] width 8 height 8
click at [42, 89] on link "Image Inference" at bounding box center [66, 88] width 89 height 17
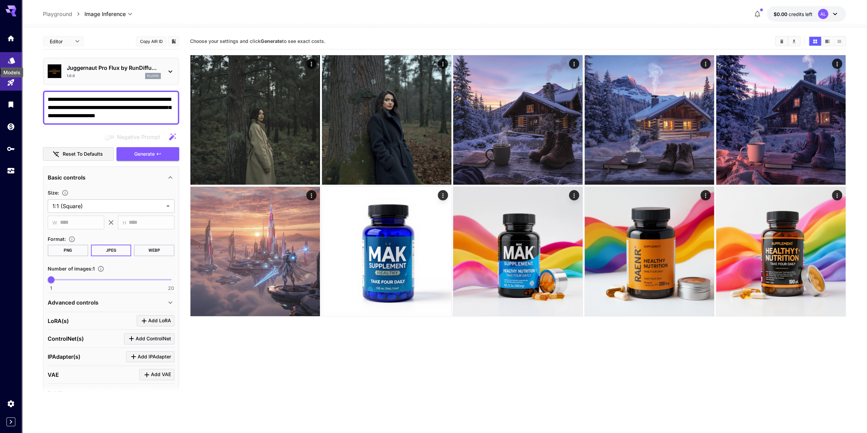
click at [10, 61] on icon "Models" at bounding box center [11, 59] width 8 height 8
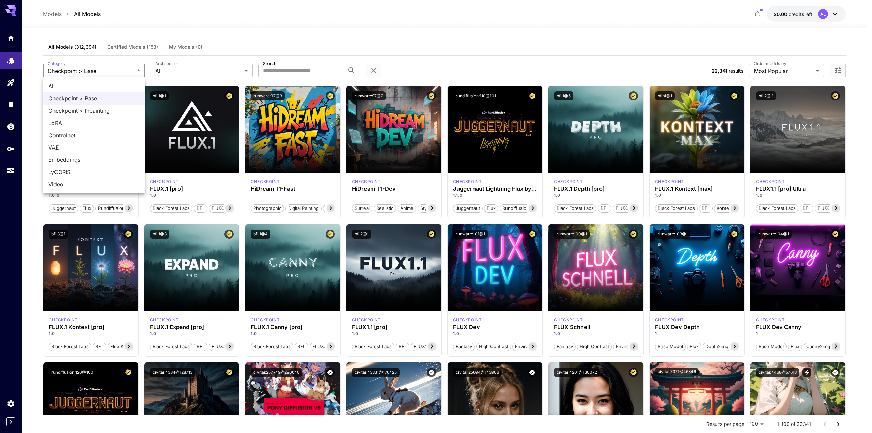
click at [222, 67] on div at bounding box center [436, 216] width 872 height 433
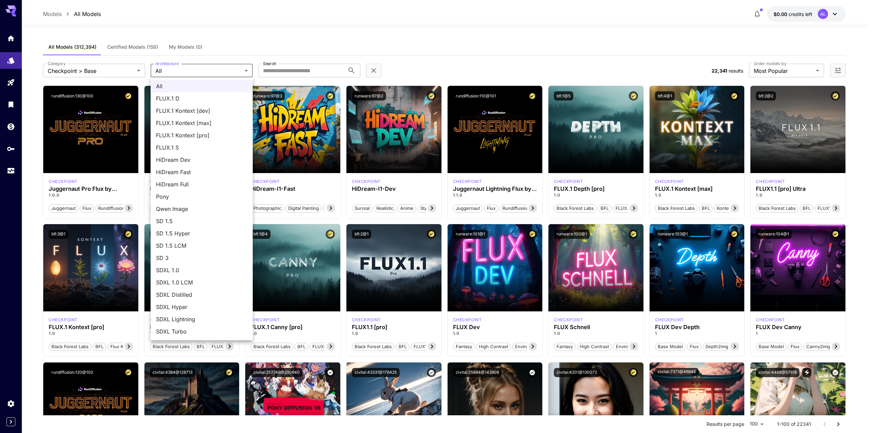
click at [105, 70] on div at bounding box center [436, 216] width 872 height 433
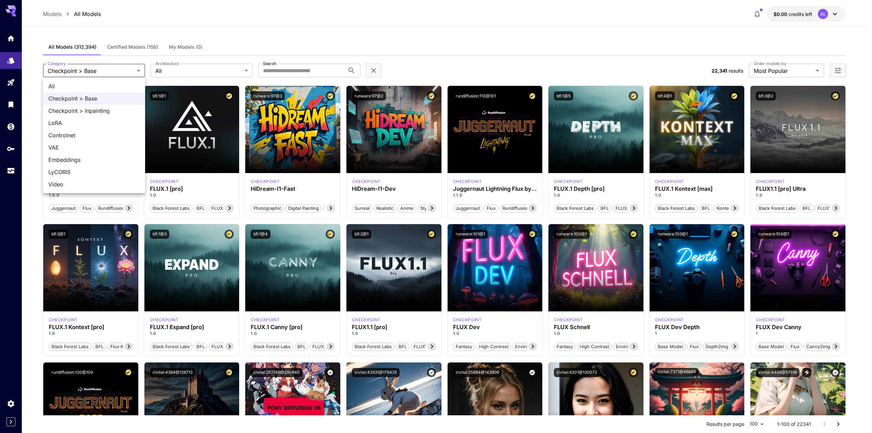
click at [121, 70] on div at bounding box center [436, 216] width 872 height 433
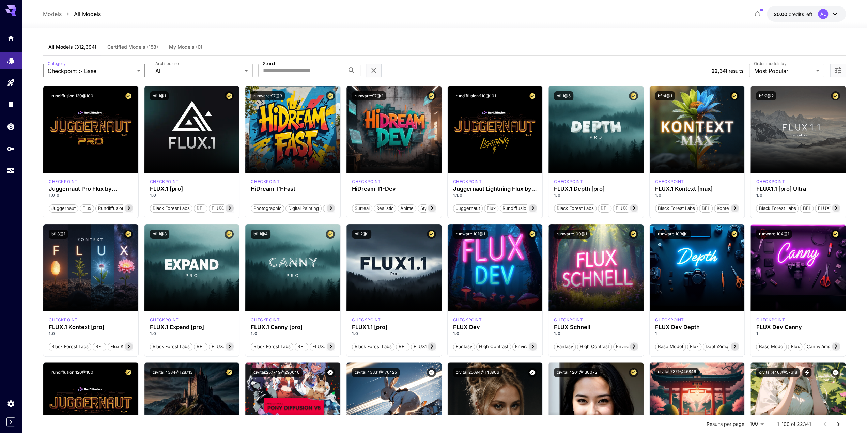
click at [482, 61] on div "**********" at bounding box center [444, 71] width 803 height 30
click at [94, 128] on span "Launch in Playground" at bounding box center [86, 130] width 51 height 6
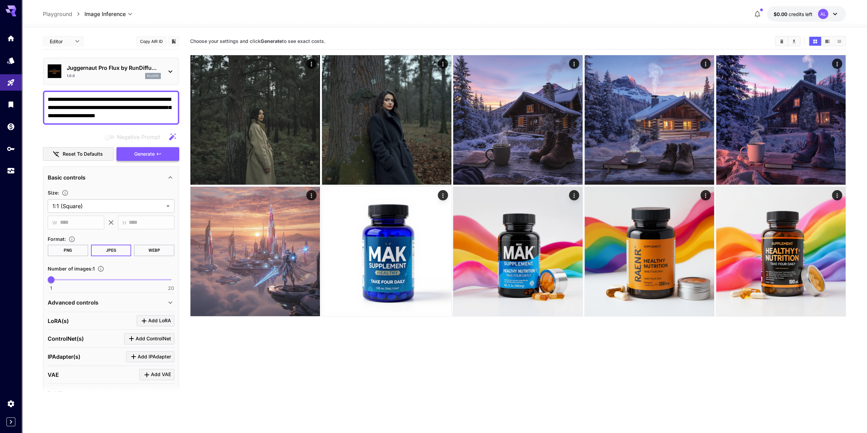
click at [143, 153] on span "Generate" at bounding box center [144, 154] width 20 height 9
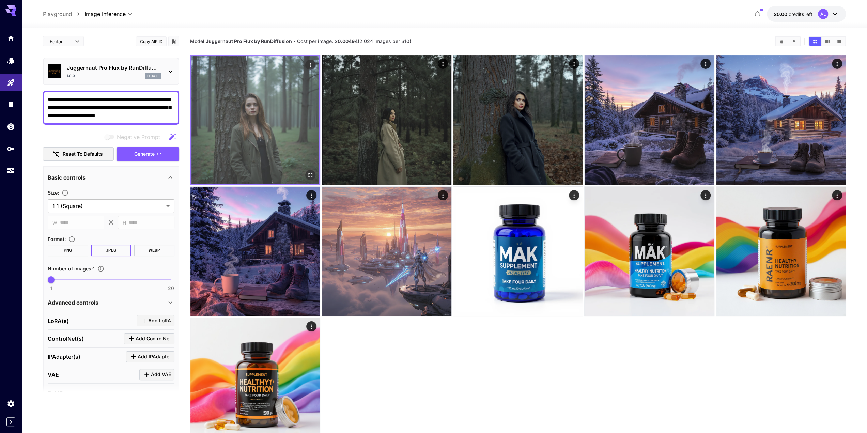
click at [312, 174] on icon "Open in fullscreen" at bounding box center [310, 175] width 7 height 7
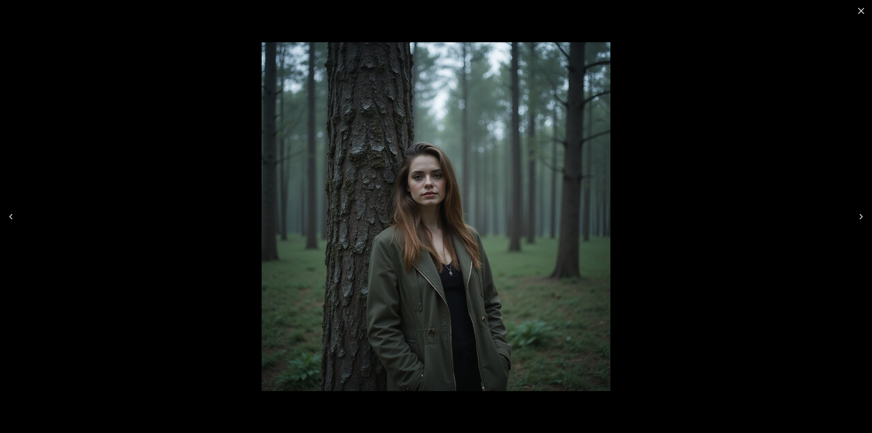
click at [866, 11] on div at bounding box center [861, 11] width 22 height 22
click at [864, 9] on icon "Close" at bounding box center [860, 10] width 11 height 11
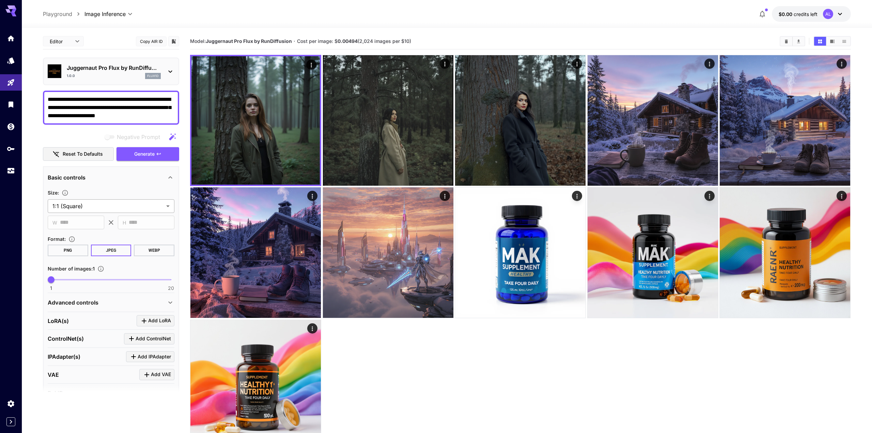
click at [105, 203] on body "**********" at bounding box center [436, 243] width 872 height 487
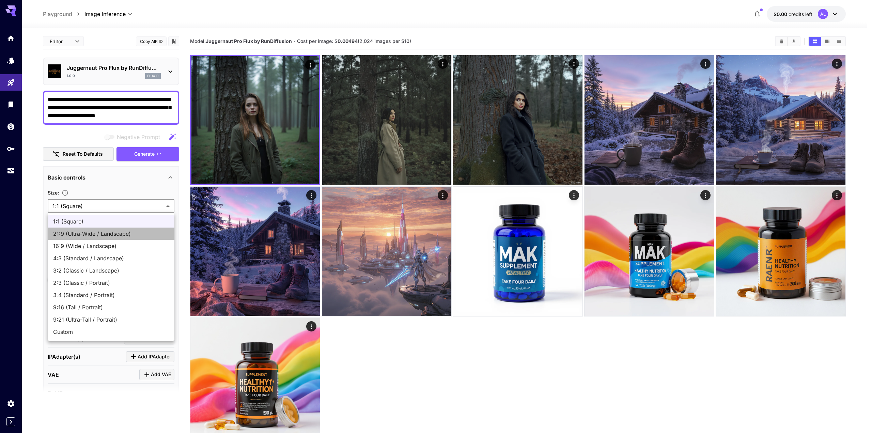
click at [111, 231] on span "21:9 (Ultra-Wide / Landscape)" at bounding box center [111, 234] width 116 height 8
type input "**********"
type input "****"
type input "***"
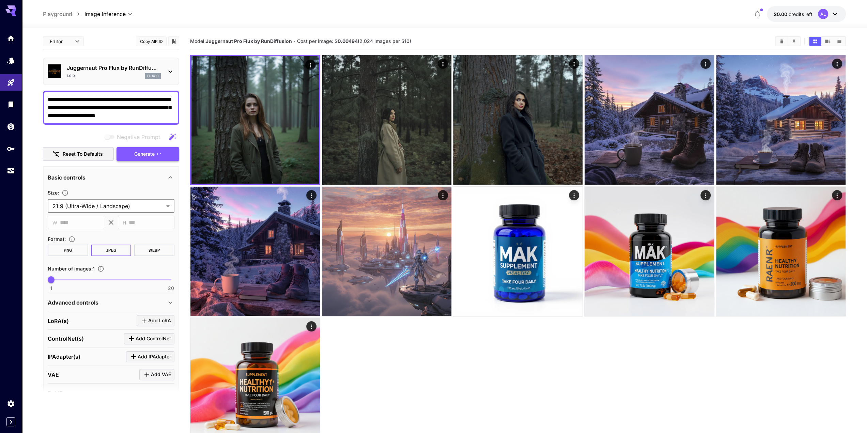
click at [148, 151] on span "Generate" at bounding box center [144, 154] width 20 height 9
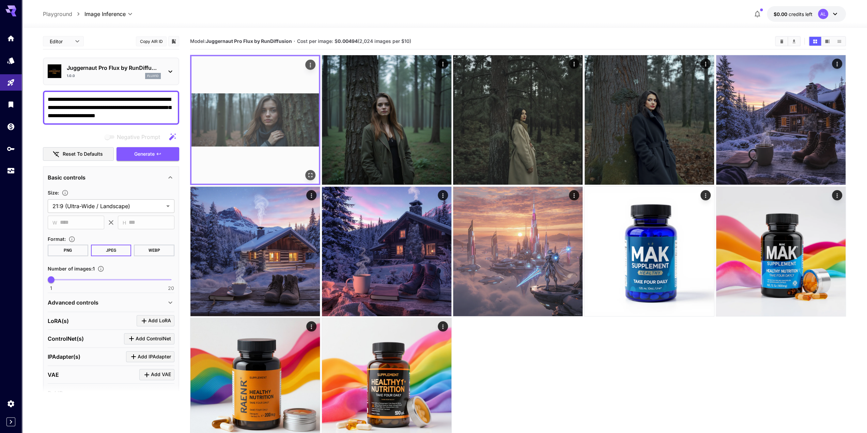
click at [272, 125] on img at bounding box center [254, 119] width 127 height 127
click at [312, 175] on icon "Open in fullscreen" at bounding box center [310, 175] width 7 height 7
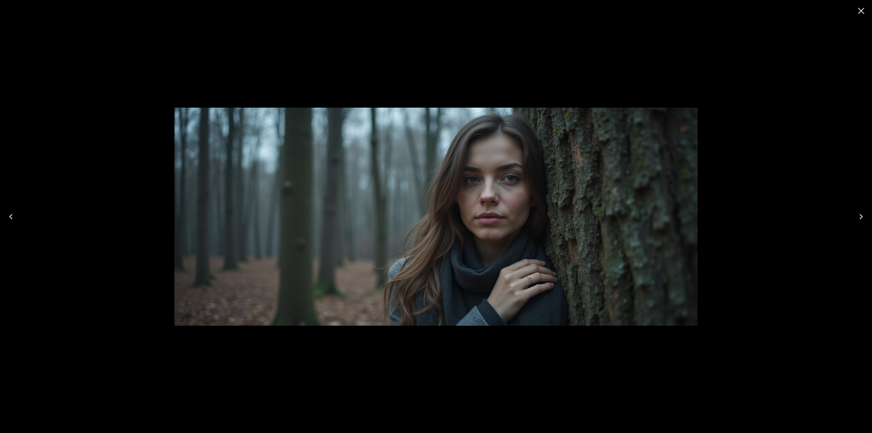
click at [866, 12] on button "Close" at bounding box center [861, 11] width 16 height 16
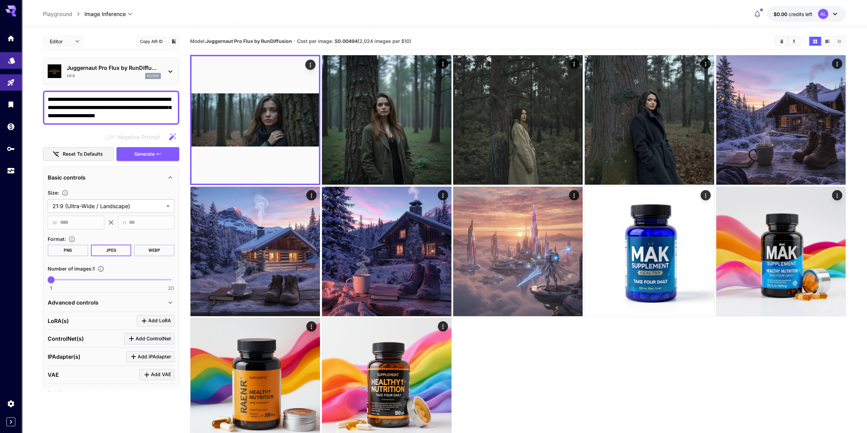
click at [11, 56] on icon "Models" at bounding box center [11, 60] width 8 height 8
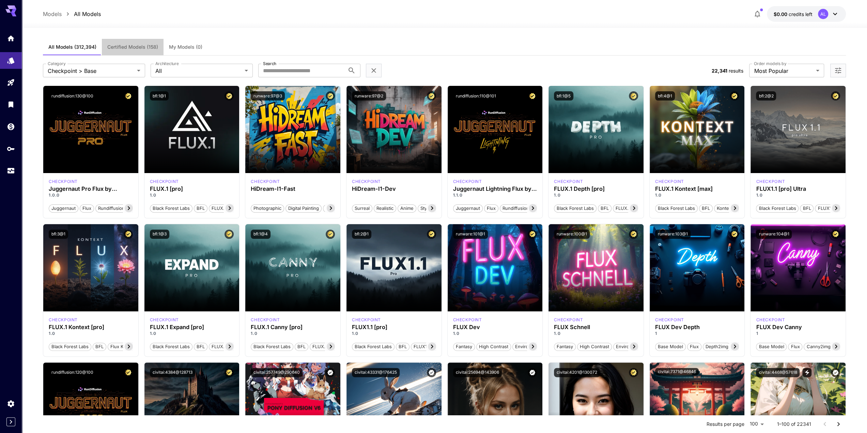
click at [123, 45] on span "Certified Models (158)" at bounding box center [132, 47] width 51 height 6
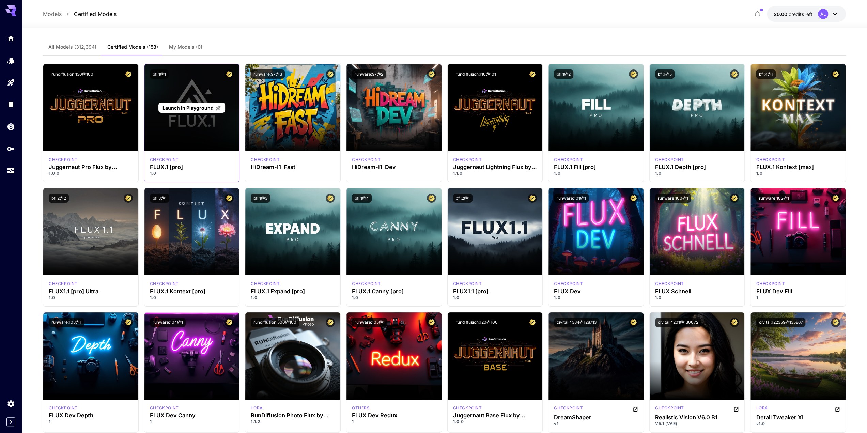
click at [191, 107] on span "Launch in Playground" at bounding box center [187, 108] width 51 height 6
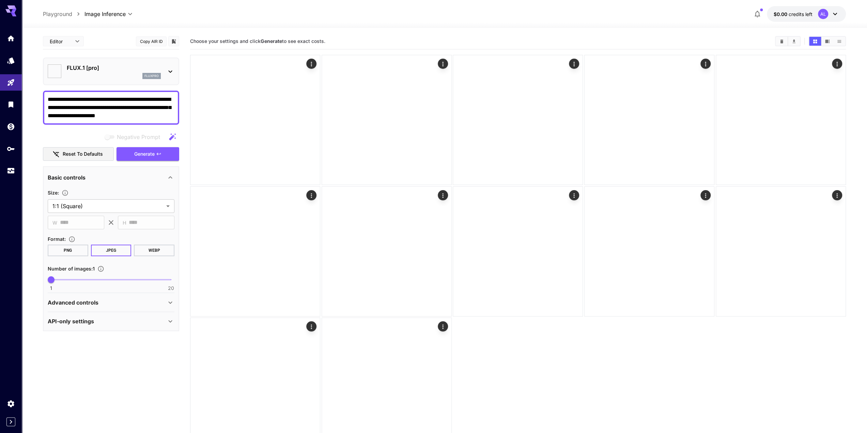
type input "**"
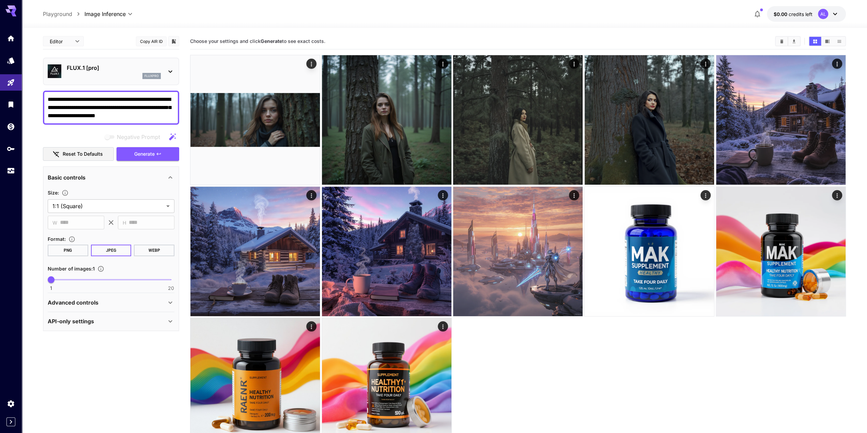
drag, startPoint x: 140, startPoint y: 117, endPoint x: 151, endPoint y: 96, distance: 23.5
click at [15, 63] on link at bounding box center [11, 60] width 22 height 17
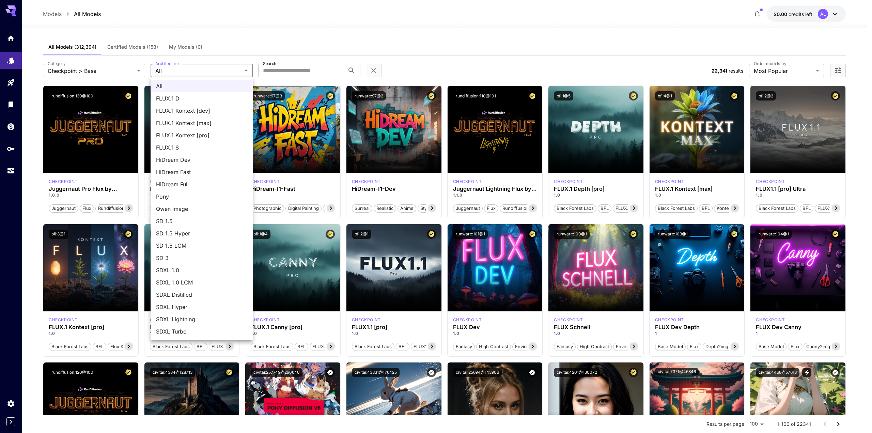
click at [141, 51] on div at bounding box center [436, 216] width 872 height 433
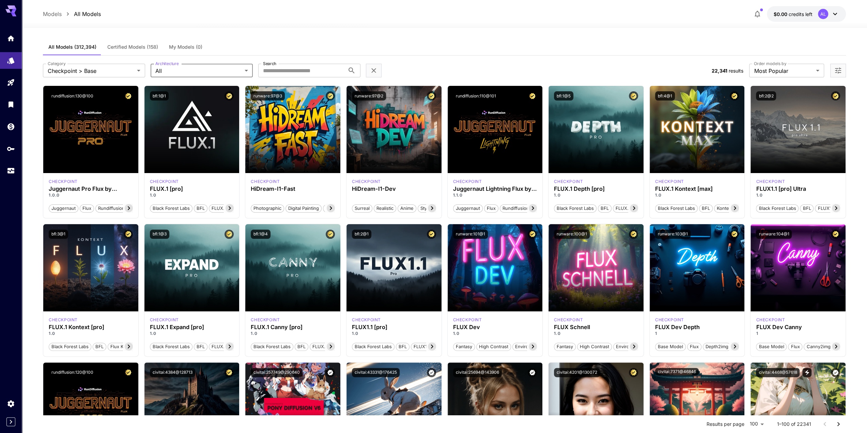
click at [141, 46] on div "All FLUX.1 D FLUX.1 Kontext [dev] FLUX.1 Kontext [max] FLUX.1 Kontext [pro] FLU…" at bounding box center [433, 216] width 867 height 433
click at [142, 47] on span "Certified Models (158)" at bounding box center [132, 47] width 51 height 6
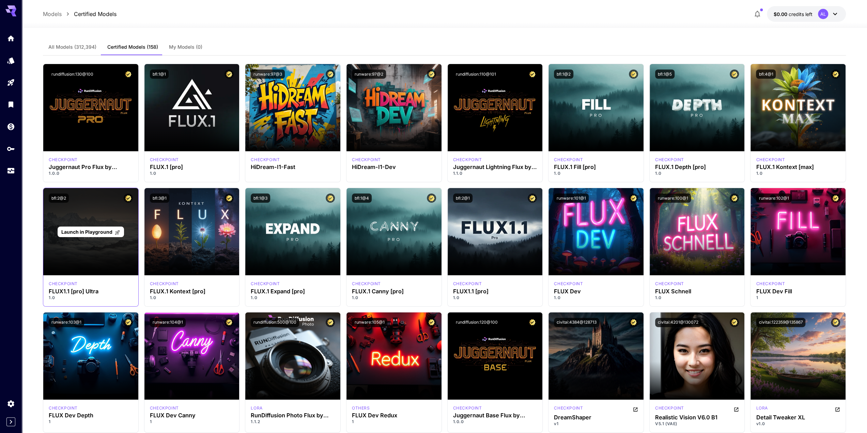
click at [101, 230] on span "Launch in Playground" at bounding box center [86, 232] width 51 height 6
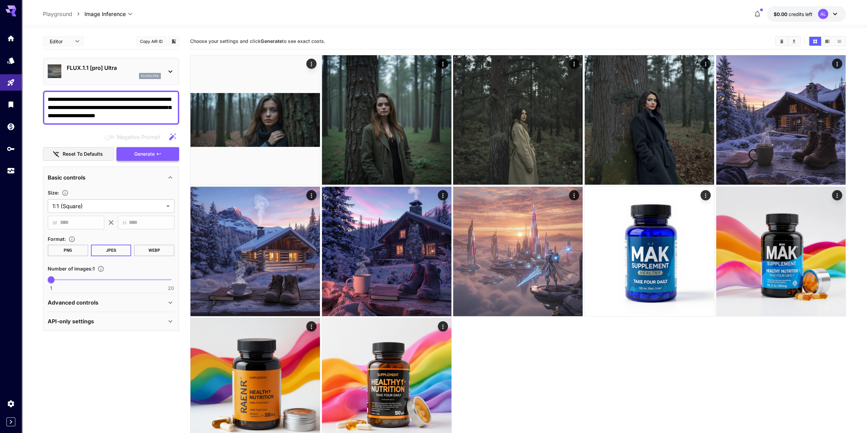
click at [143, 152] on span "Generate" at bounding box center [144, 154] width 20 height 9
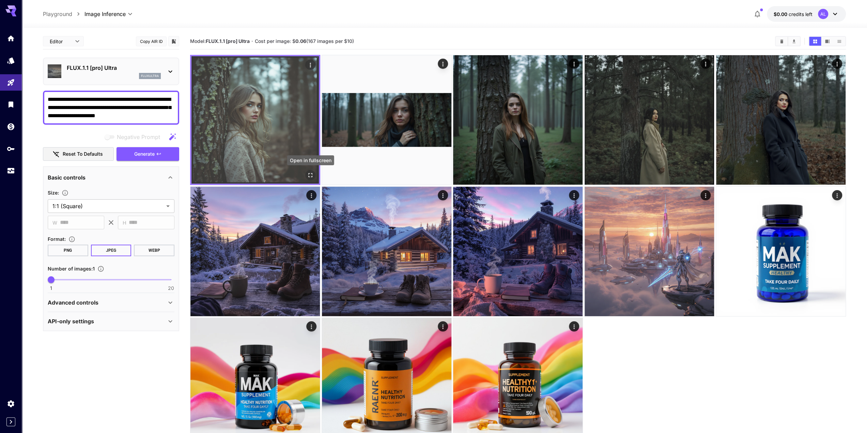
click at [310, 171] on button "Open in fullscreen" at bounding box center [310, 175] width 10 height 10
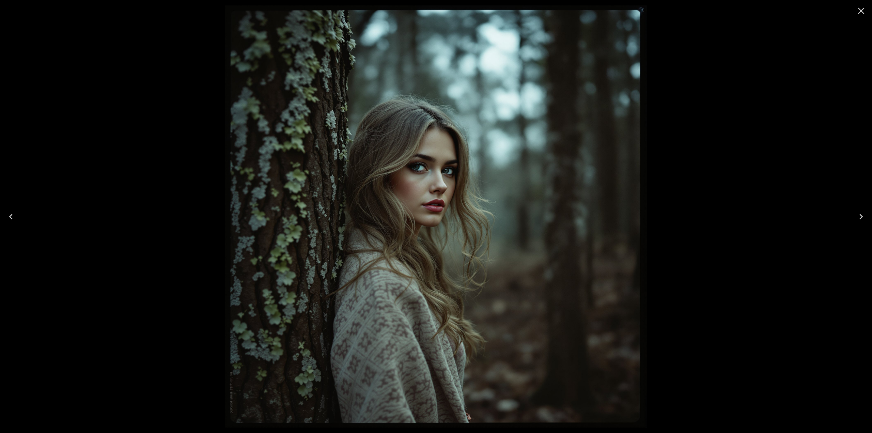
click at [860, 16] on button "Close" at bounding box center [861, 11] width 16 height 16
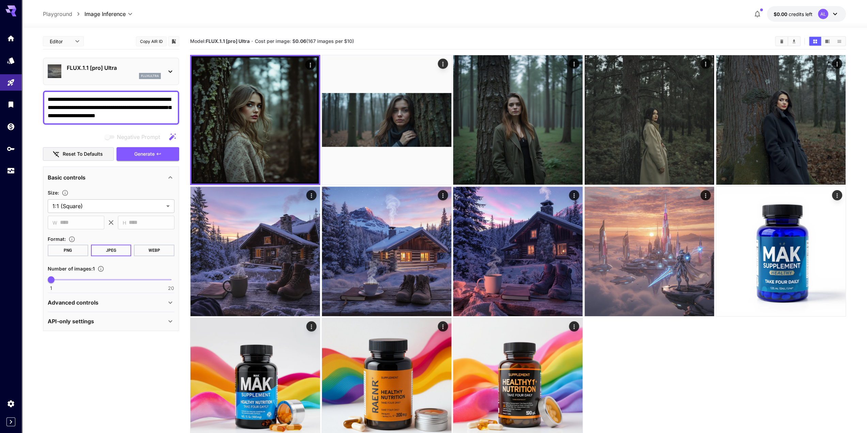
click at [109, 301] on div "Advanced controls" at bounding box center [107, 302] width 118 height 8
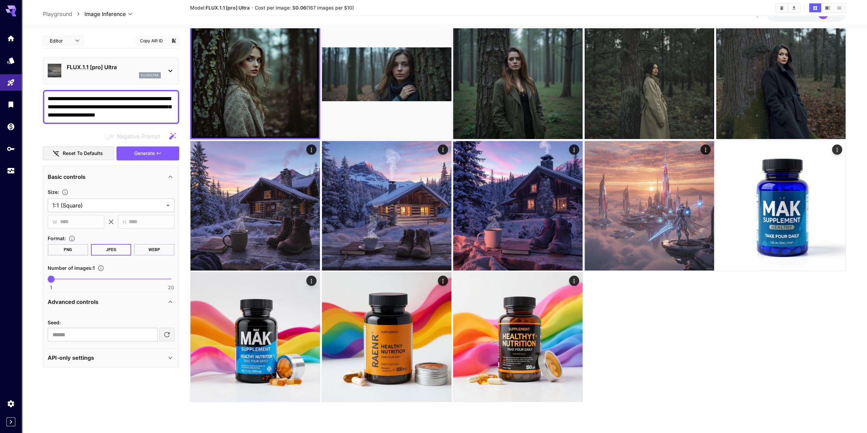
scroll to position [54, 0]
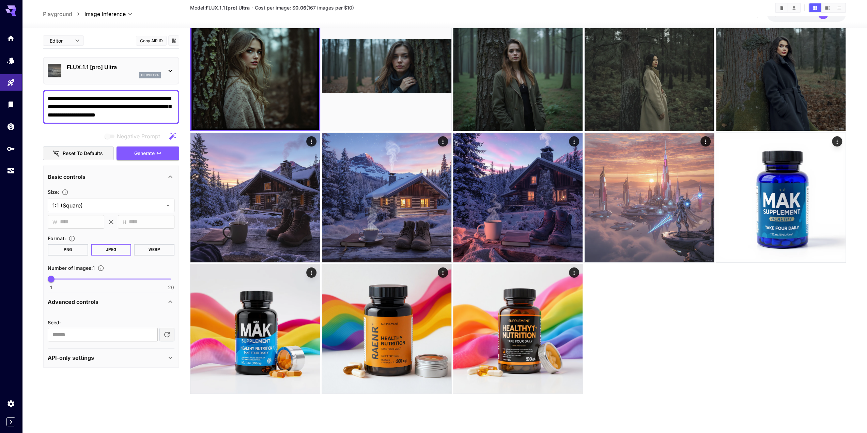
click at [122, 352] on div "API-only settings" at bounding box center [111, 357] width 127 height 16
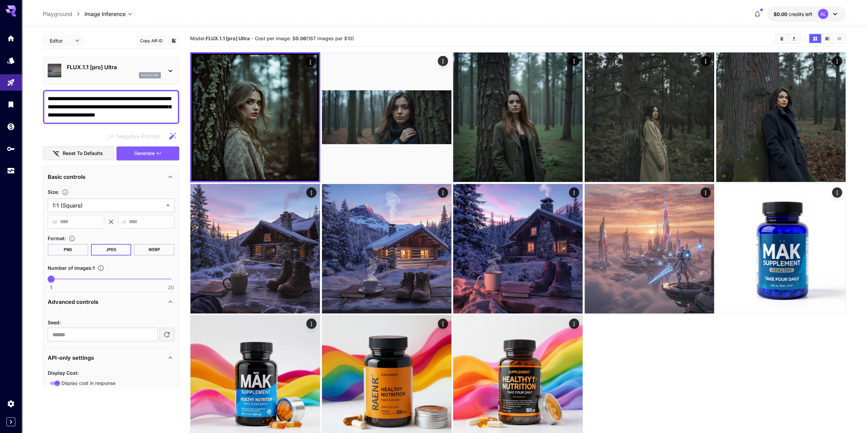
scroll to position [0, 0]
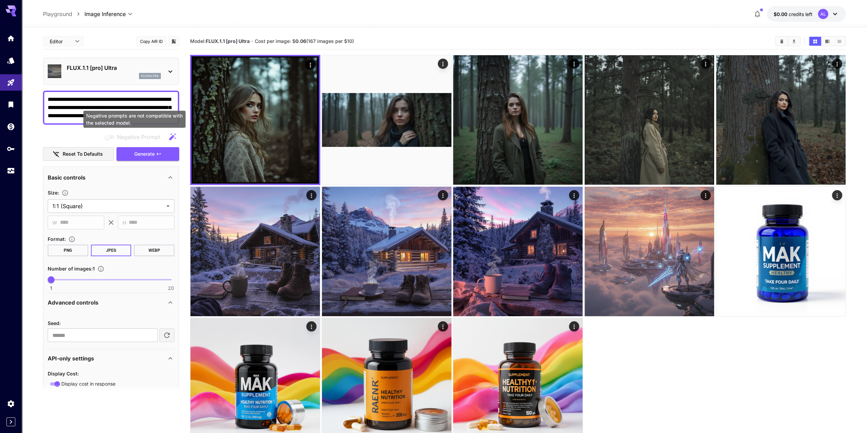
click at [112, 140] on span "Negative prompts are not compatible with the selected model." at bounding box center [110, 137] width 14 height 8
click at [174, 137] on icon "button" at bounding box center [172, 137] width 8 height 8
type textarea "**********"
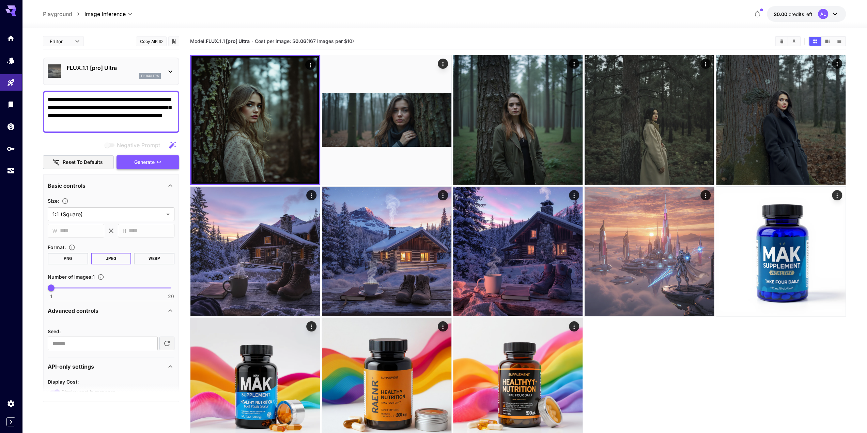
click at [131, 161] on button "Generate" at bounding box center [147, 162] width 63 height 14
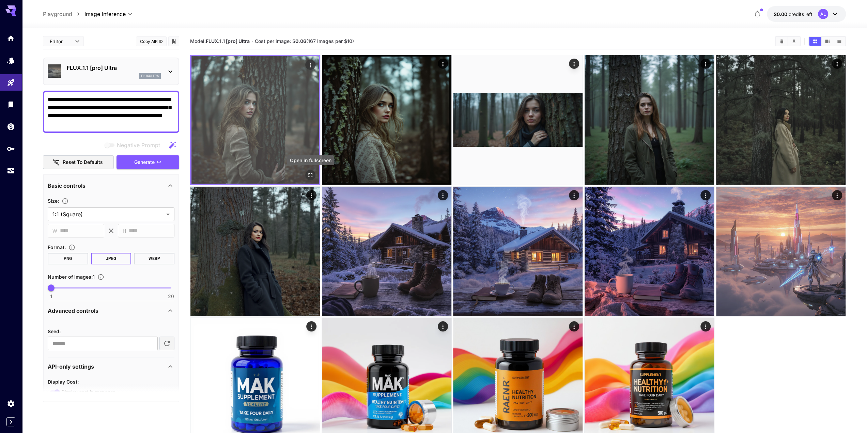
click at [311, 175] on icon "Open in fullscreen" at bounding box center [310, 175] width 7 height 7
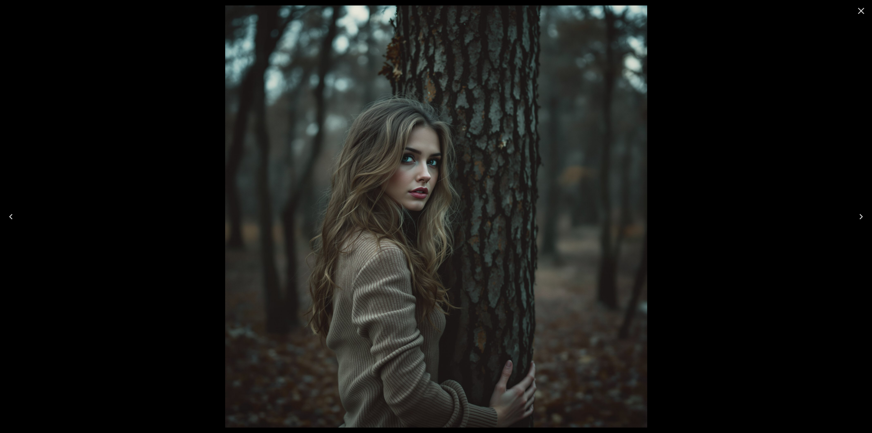
click at [857, 4] on button "Close" at bounding box center [861, 11] width 16 height 16
